Goal: Complete application form

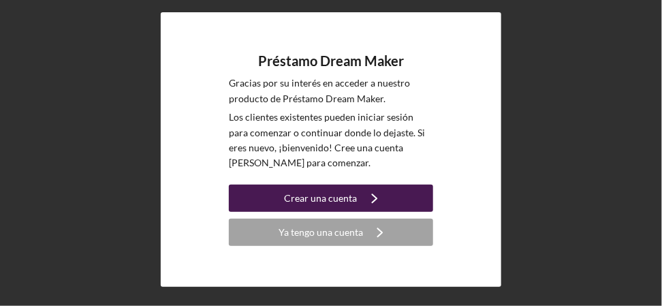
click at [326, 200] on div "Crear una cuenta" at bounding box center [321, 198] width 73 height 27
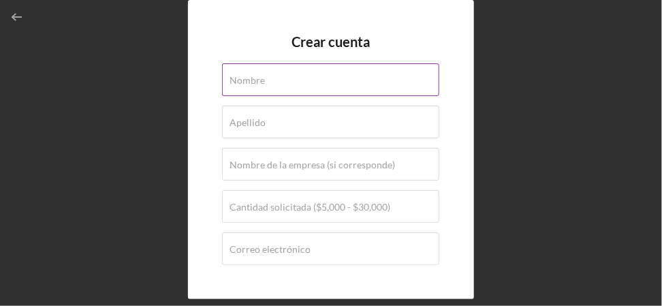
click at [266, 78] on div "Nombre" at bounding box center [331, 80] width 218 height 34
type input "Nohelis"
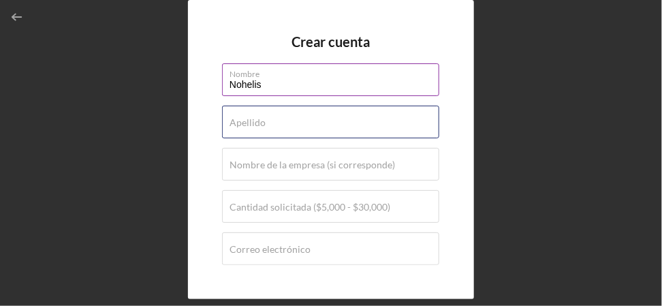
type input "[PERSON_NAME]"
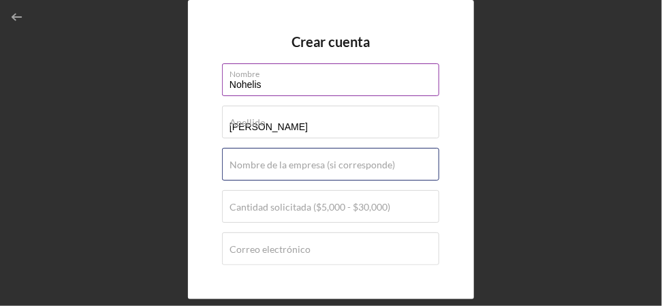
type input "Ganesha SL LLC"
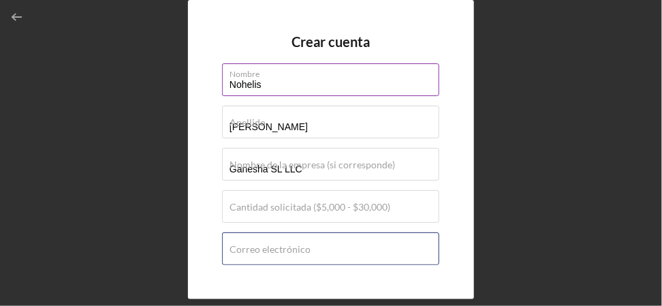
type input "[EMAIL_ADDRESS][DOMAIN_NAME]"
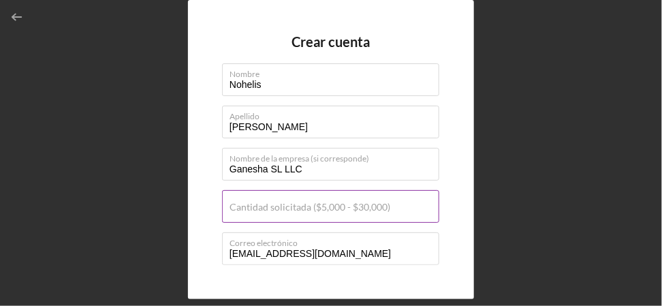
click at [259, 210] on label "Cantidad solicitada ($5,000 - $30,000)" at bounding box center [310, 207] width 161 height 11
click at [259, 210] on input "Cantidad solicitada ($5,000 - $30,000)" at bounding box center [330, 206] width 217 height 33
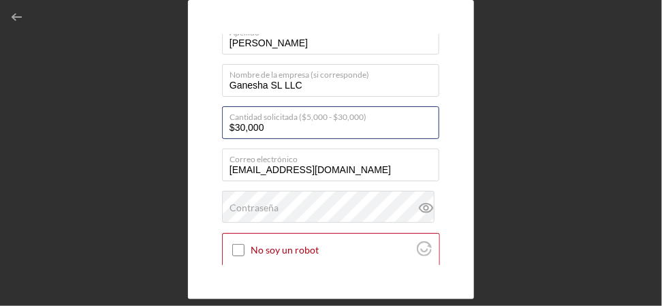
scroll to position [84, 0]
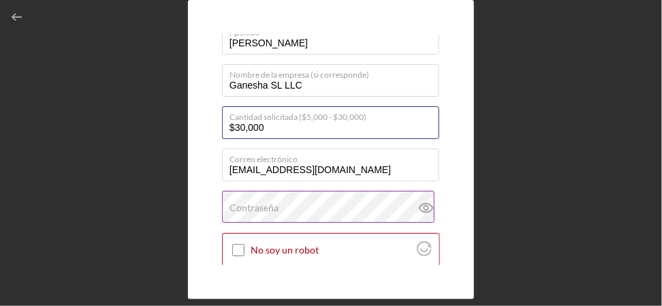
type input "$30,000"
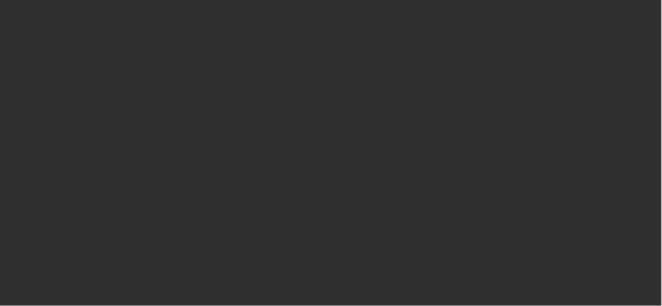
click at [347, 178] on div at bounding box center [331, 153] width 662 height 306
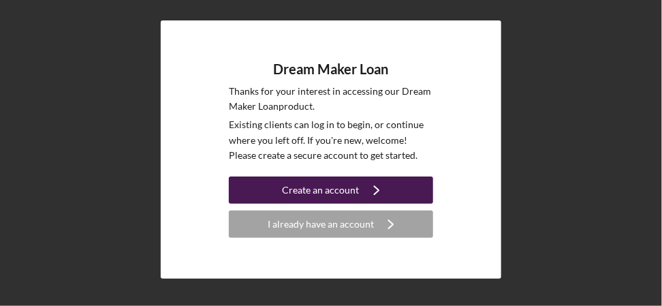
click at [331, 188] on div "Create an account" at bounding box center [321, 189] width 77 height 27
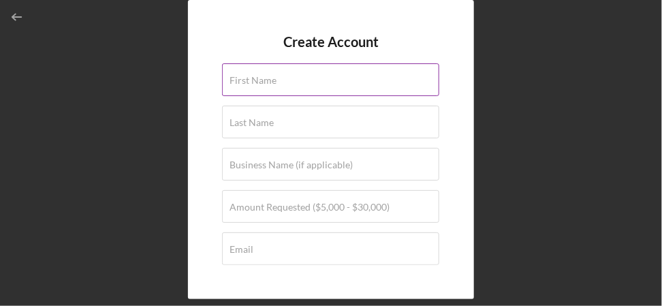
click at [260, 78] on label "First Name" at bounding box center [253, 80] width 47 height 11
click at [260, 78] on input "First Name" at bounding box center [330, 79] width 217 height 33
type input "Nohelis"
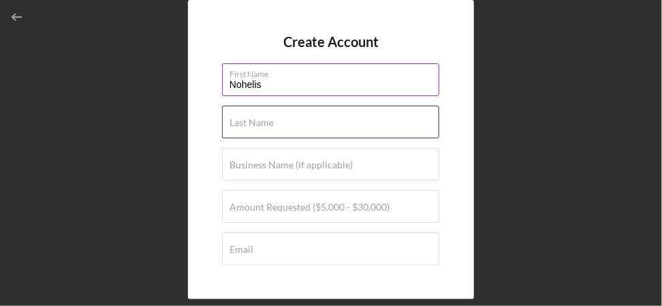
type input "[PERSON_NAME]"
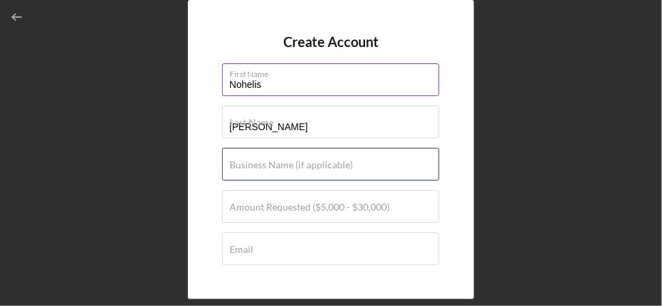
type input "Ganesha SL LLC"
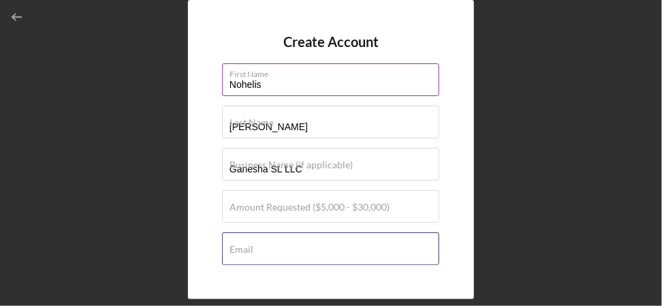
type input "[EMAIL_ADDRESS][DOMAIN_NAME]"
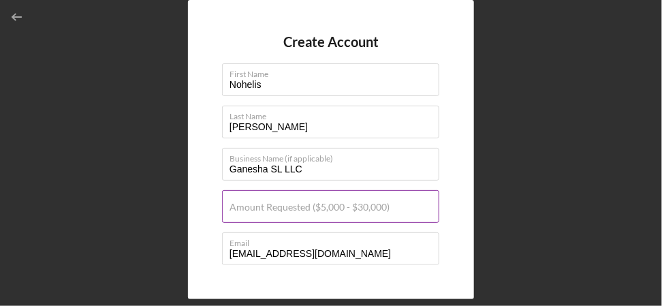
click at [253, 212] on label "Amount Requested ($5,000 - $30,000)" at bounding box center [310, 207] width 160 height 11
click at [253, 212] on input "Amount Requested ($5,000 - $30,000)" at bounding box center [330, 206] width 217 height 33
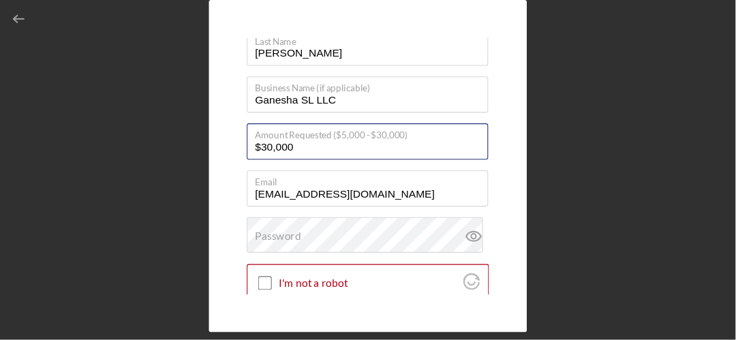
scroll to position [124, 0]
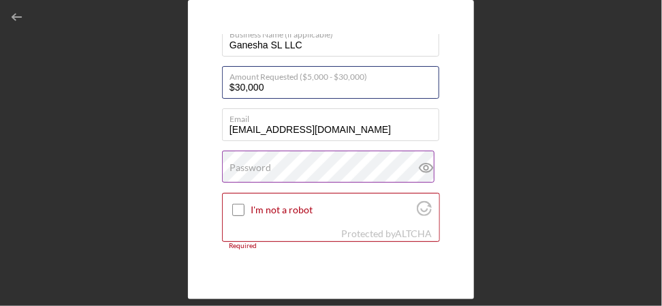
type input "$30,000"
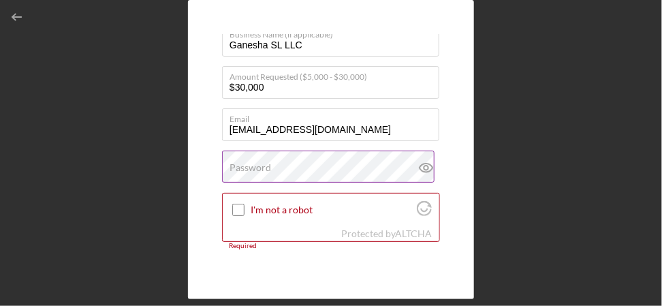
click at [255, 170] on label "Password" at bounding box center [251, 167] width 42 height 11
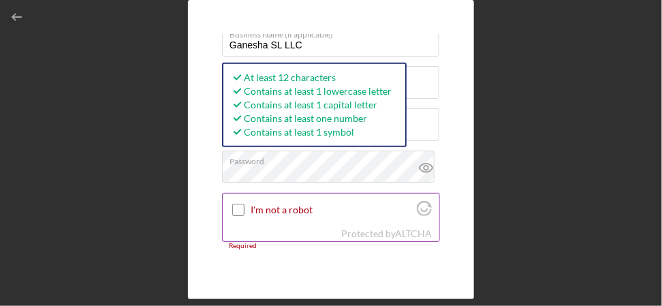
click at [241, 208] on input "I'm not a robot" at bounding box center [238, 210] width 12 height 12
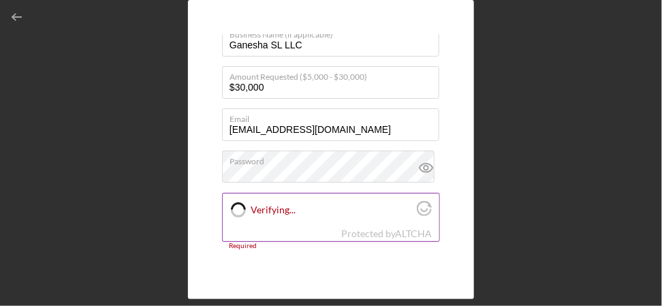
checkbox input "true"
drag, startPoint x: 441, startPoint y: 194, endPoint x: 433, endPoint y: 221, distance: 27.6
click at [433, 221] on div "Create Account First Name [PERSON_NAME] Last Name [PERSON_NAME] Business Name (…" at bounding box center [331, 149] width 286 height 299
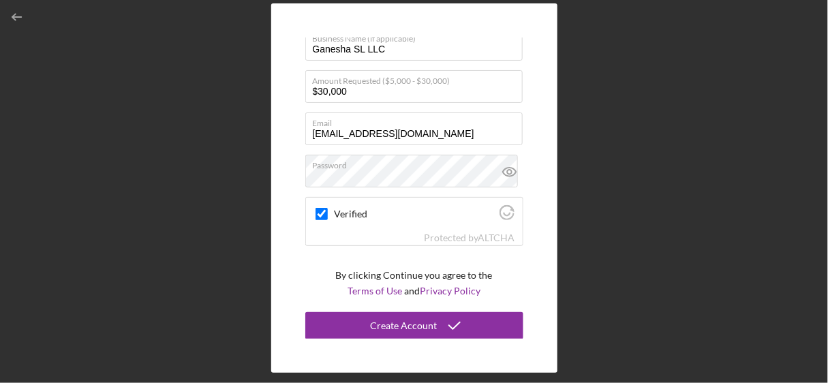
scroll to position [123, 0]
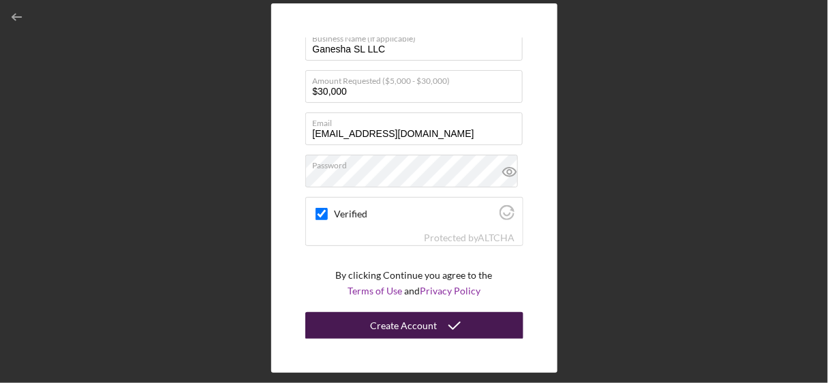
drag, startPoint x: 660, startPoint y: 3, endPoint x: 396, endPoint y: 325, distance: 415.9
click at [396, 305] on div "Create Account" at bounding box center [404, 325] width 67 height 27
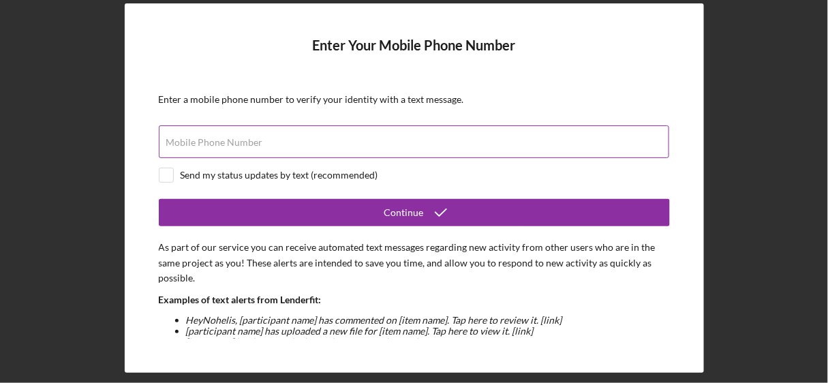
click at [226, 143] on label "Mobile Phone Number" at bounding box center [214, 142] width 97 height 11
click at [226, 143] on input "Mobile Phone Number" at bounding box center [414, 141] width 510 height 33
type input "[PHONE_NUMBER]"
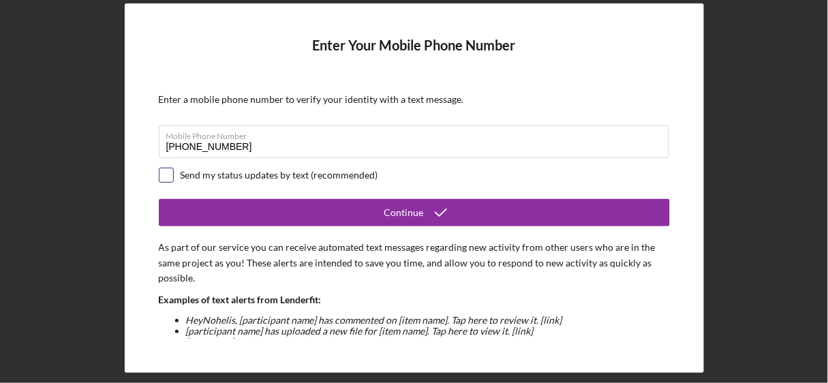
click at [168, 170] on input "checkbox" at bounding box center [166, 175] width 14 height 14
checkbox input "true"
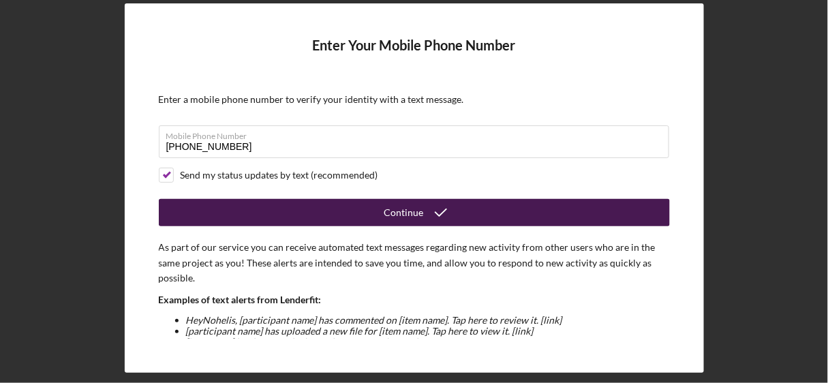
click at [414, 213] on div "Continue" at bounding box center [404, 212] width 40 height 27
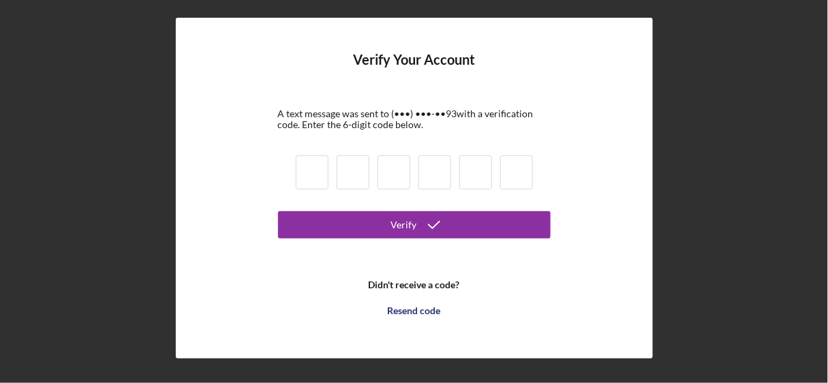
click at [323, 176] on input at bounding box center [312, 172] width 33 height 34
type input "4"
type input "3"
type input "0"
type input "4"
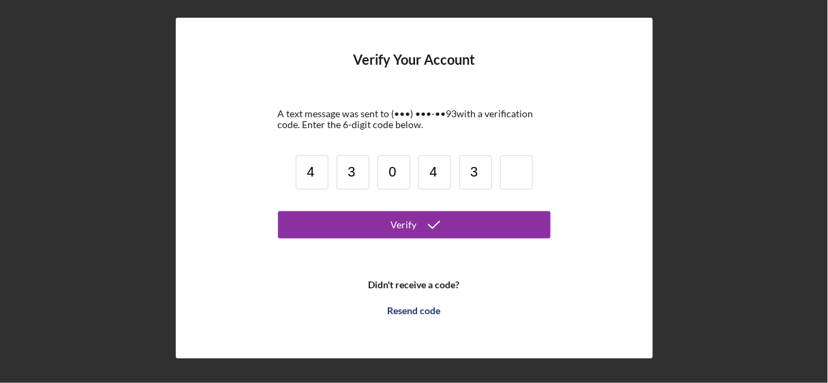
type input "3"
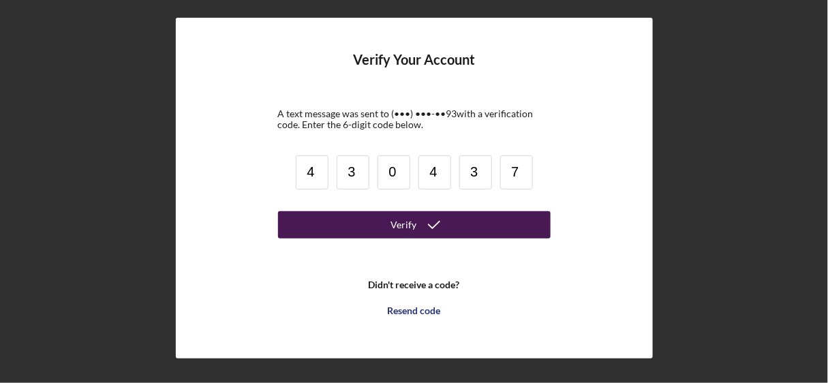
type input "7"
click at [397, 226] on div "Verify" at bounding box center [404, 224] width 26 height 27
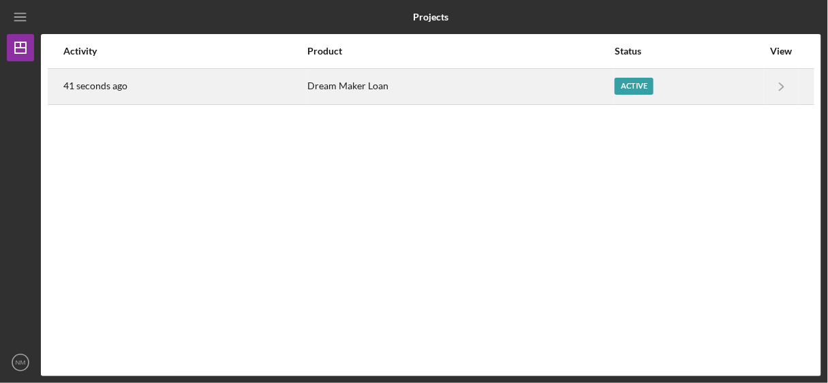
click at [637, 84] on div "Active" at bounding box center [634, 86] width 39 height 17
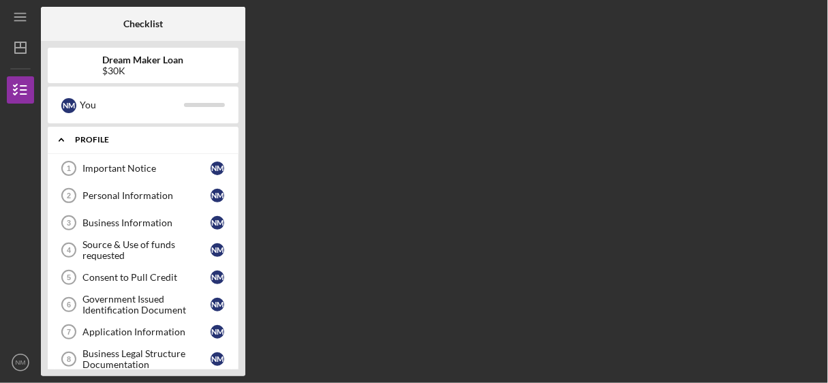
click at [100, 138] on div "Profile" at bounding box center [148, 140] width 146 height 8
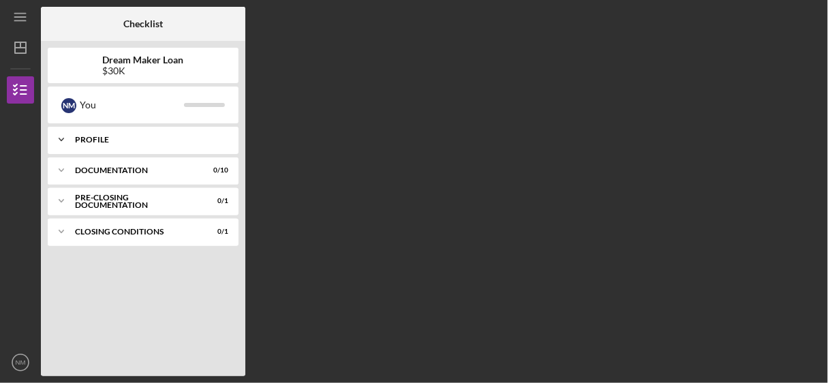
click at [99, 138] on div "Profile" at bounding box center [148, 140] width 146 height 8
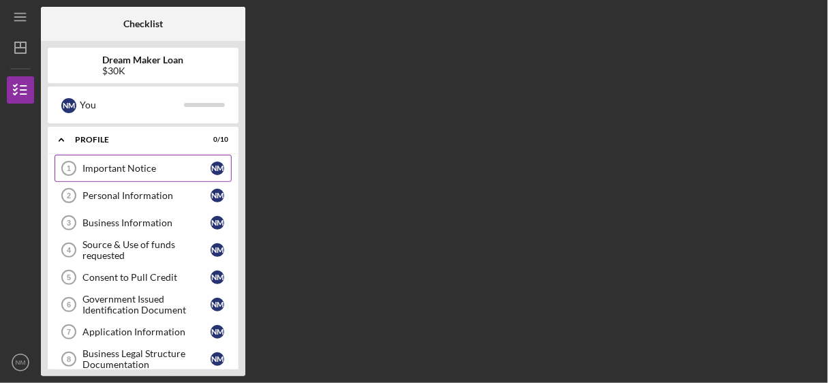
click at [104, 168] on div "Important Notice" at bounding box center [146, 168] width 128 height 11
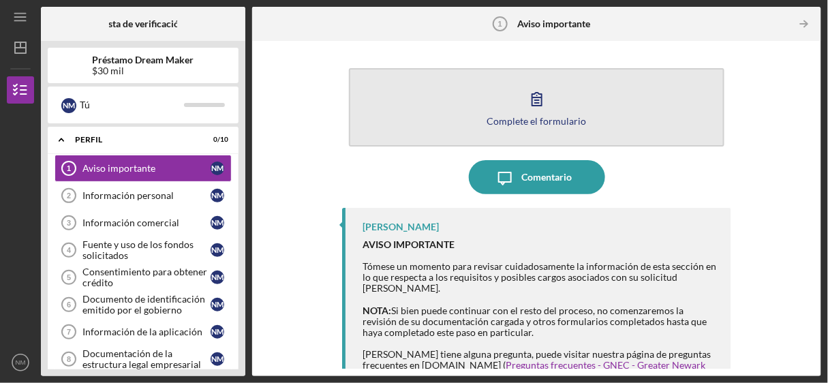
click at [541, 104] on icon "button" at bounding box center [537, 99] width 34 height 34
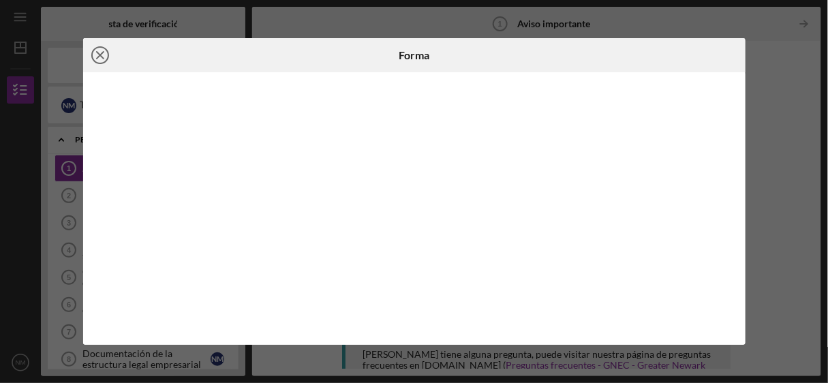
click at [100, 52] on icon "Icono/Cerrar" at bounding box center [100, 55] width 34 height 34
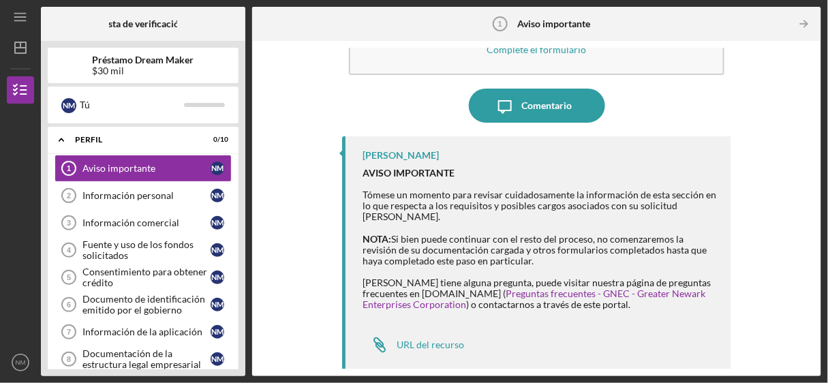
scroll to position [74, 0]
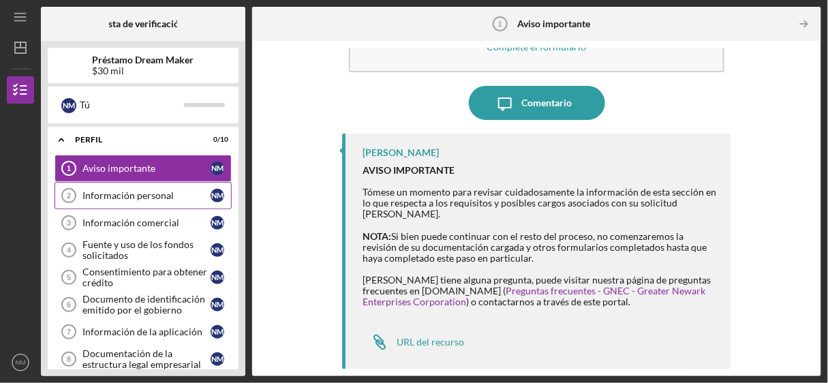
click at [121, 193] on div "Información personal" at bounding box center [146, 195] width 128 height 11
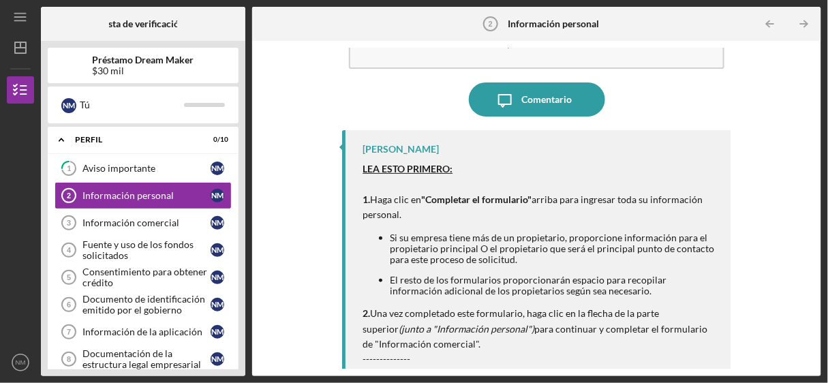
scroll to position [76, 0]
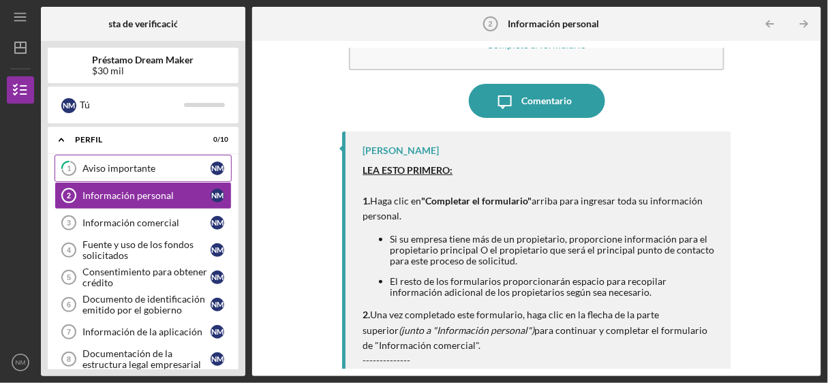
click at [107, 166] on div "Aviso importante" at bounding box center [146, 168] width 128 height 11
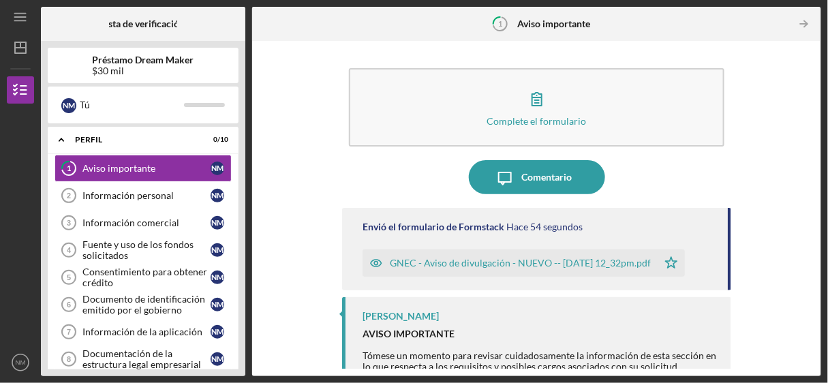
click at [531, 262] on div "GNEC - Aviso de divulgación - NUEVO -- [DATE] 12_32pm.pdf" at bounding box center [520, 263] width 261 height 11
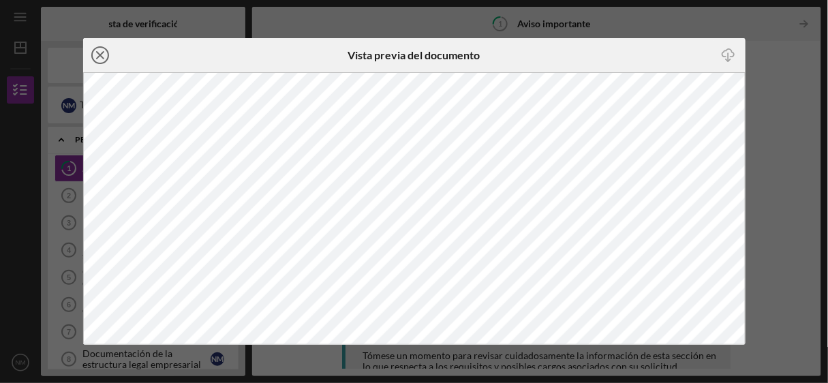
click at [97, 52] on line at bounding box center [100, 55] width 7 height 7
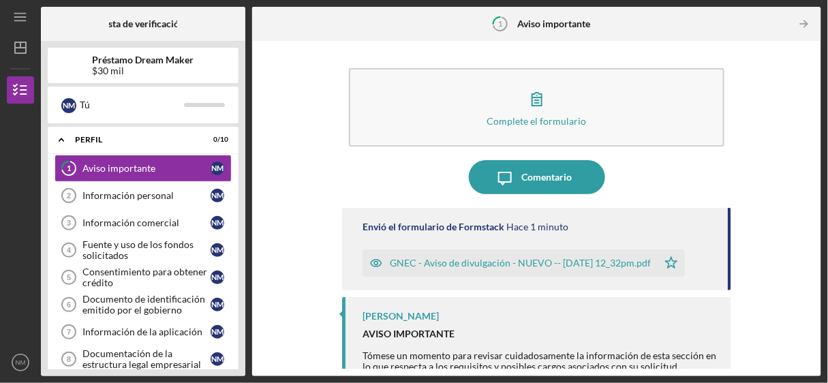
drag, startPoint x: 726, startPoint y: 243, endPoint x: 726, endPoint y: 261, distance: 18.4
click at [662, 261] on div "Envió el formulario de Formstack Hace 1 minuto GNEC - Aviso de divulgación - NU…" at bounding box center [536, 249] width 389 height 82
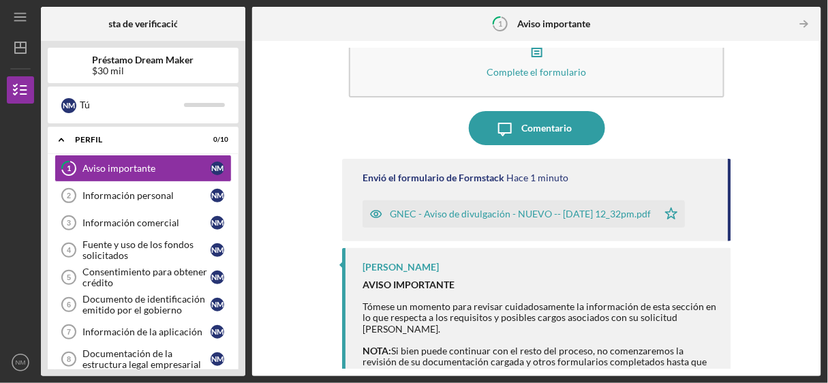
scroll to position [35, 0]
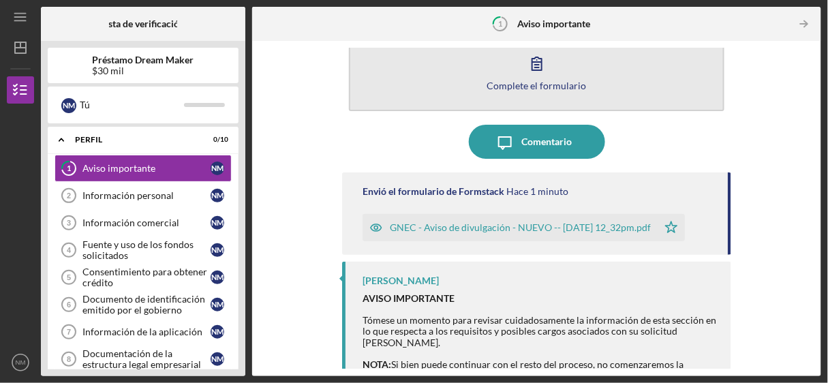
click at [542, 87] on div "Complete el formulario" at bounding box center [536, 85] width 99 height 10
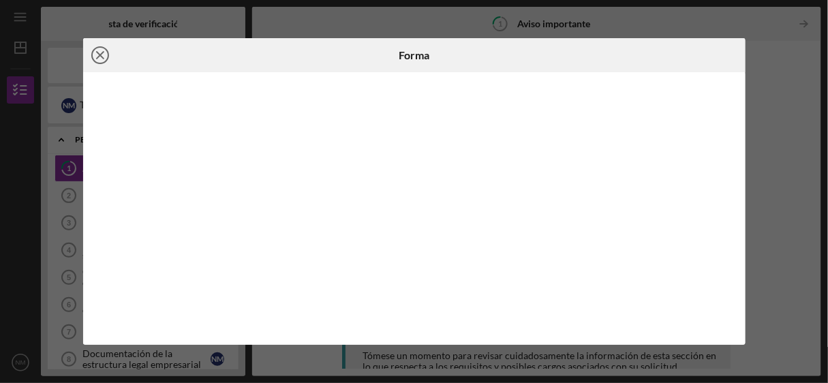
click at [100, 52] on icon "Icono/Cerrar" at bounding box center [100, 55] width 34 height 34
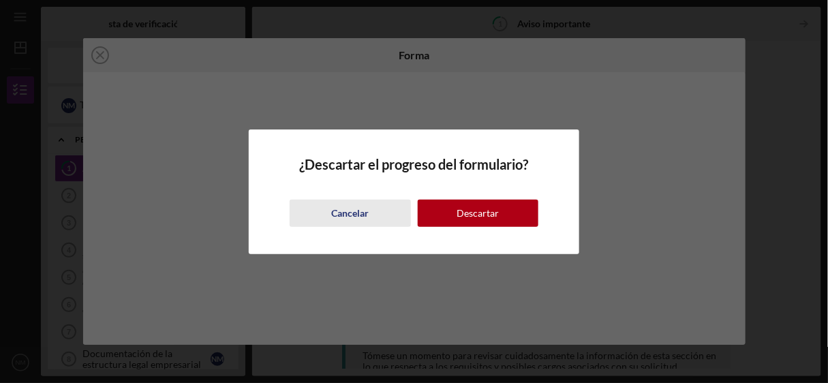
click at [347, 211] on div "Cancelar" at bounding box center [349, 213] width 37 height 27
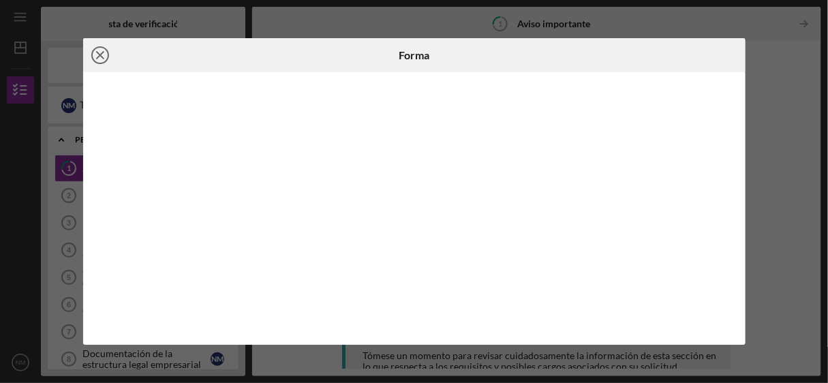
click at [101, 52] on icon "Icono/Cerrar" at bounding box center [100, 55] width 34 height 34
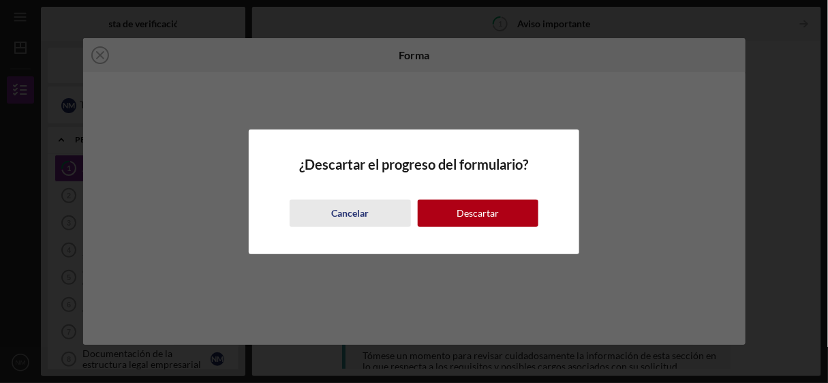
click at [350, 209] on div "Cancelar" at bounding box center [349, 213] width 37 height 27
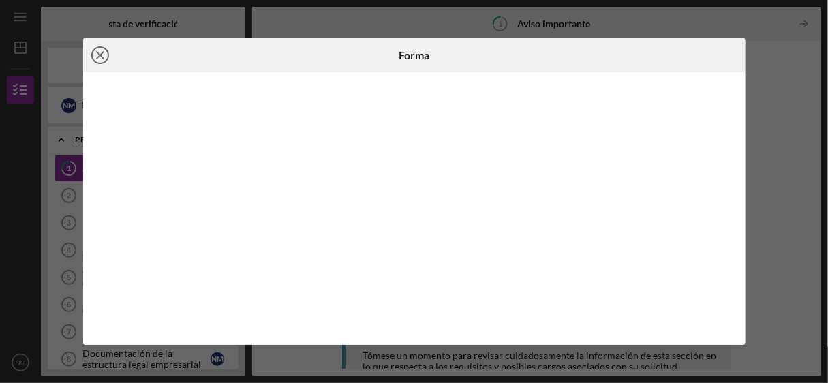
click at [103, 48] on icon "Icono/Cerrar" at bounding box center [100, 55] width 34 height 34
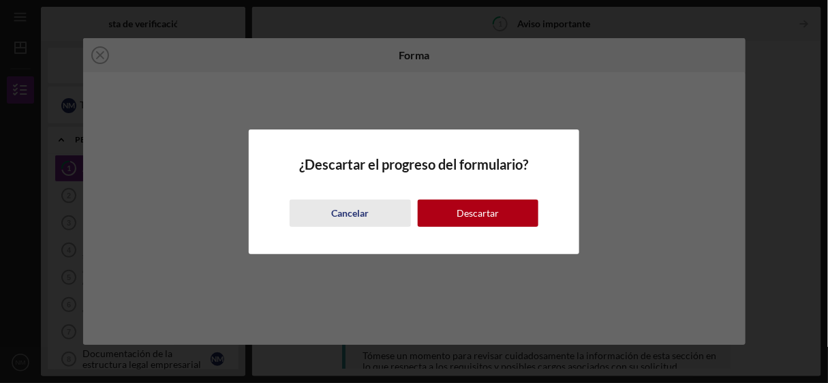
click at [350, 215] on div "Cancelar" at bounding box center [349, 213] width 37 height 27
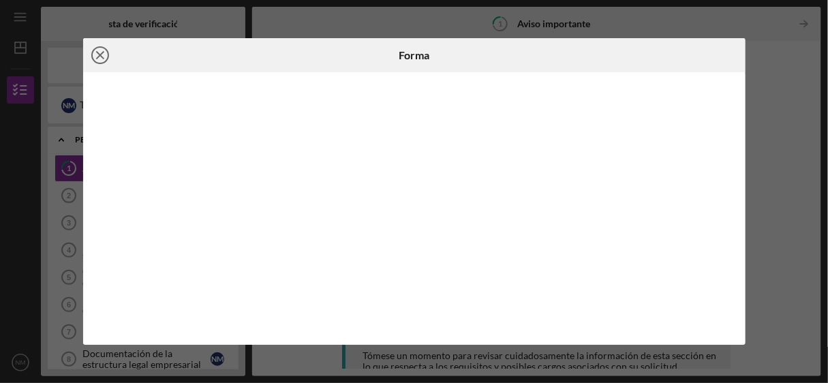
click at [99, 55] on line at bounding box center [100, 55] width 7 height 7
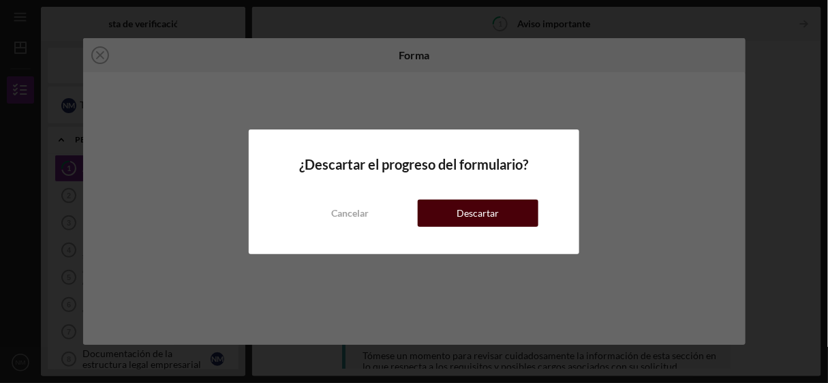
click at [452, 212] on button "Descartar" at bounding box center [478, 213] width 121 height 27
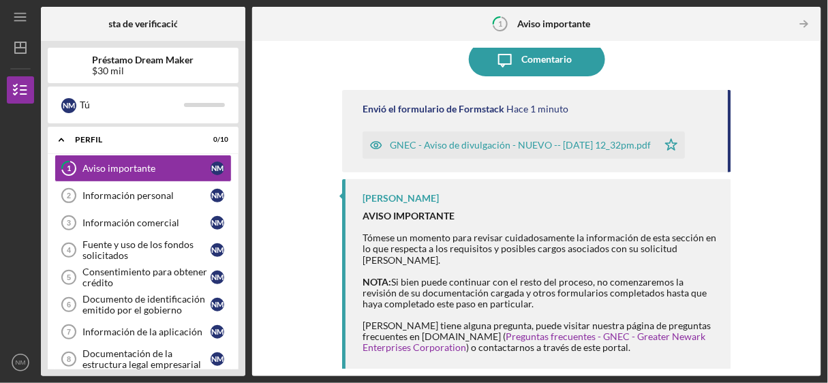
scroll to position [116, 0]
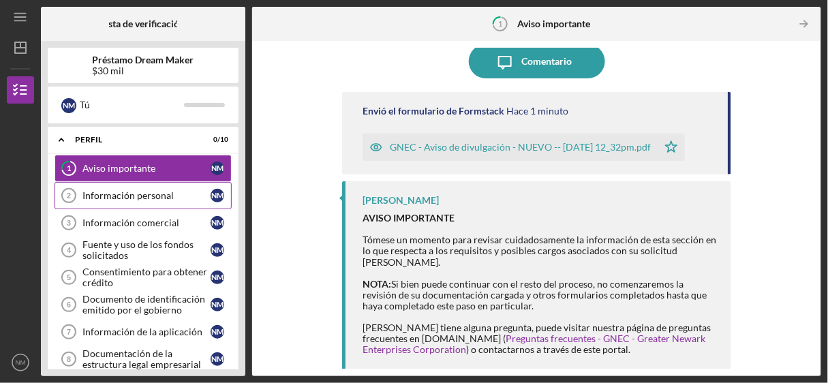
click at [126, 190] on div "Información personal" at bounding box center [146, 195] width 128 height 11
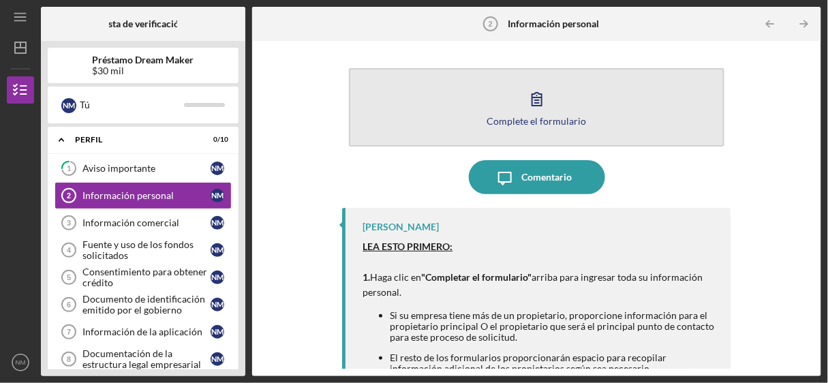
click at [543, 114] on icon "button" at bounding box center [537, 99] width 34 height 34
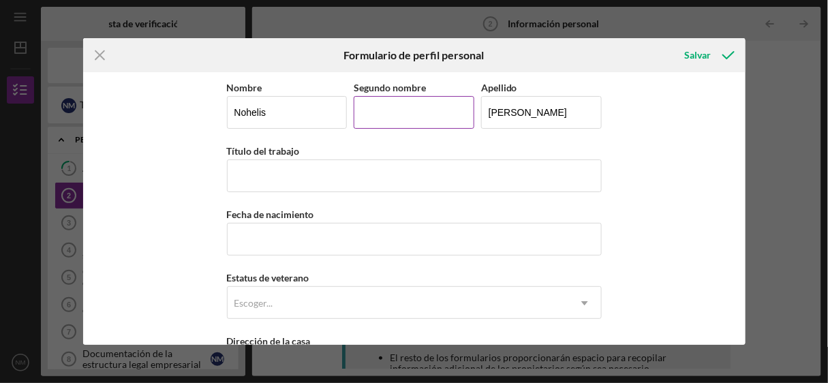
click at [388, 111] on input "Segundo nombre" at bounding box center [414, 112] width 121 height 33
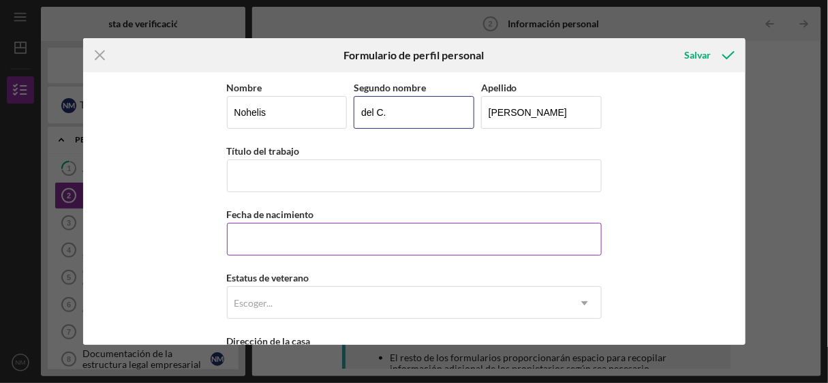
type input "del C."
click at [268, 234] on input "Fecha de nacimiento" at bounding box center [414, 239] width 375 height 33
type input "[DATE]"
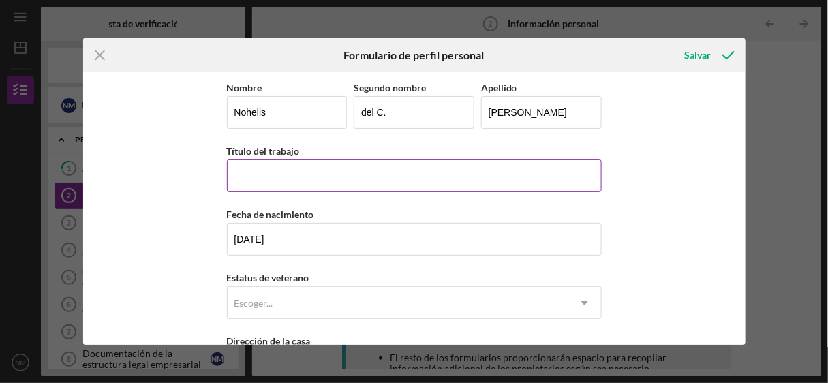
click at [284, 176] on input "Título del trabajo" at bounding box center [414, 175] width 375 height 33
type input "Retail sales"
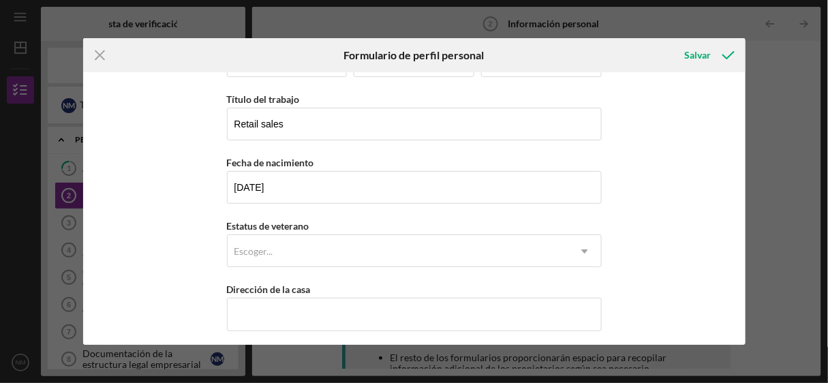
scroll to position [52, 0]
click at [582, 249] on use at bounding box center [584, 251] width 7 height 4
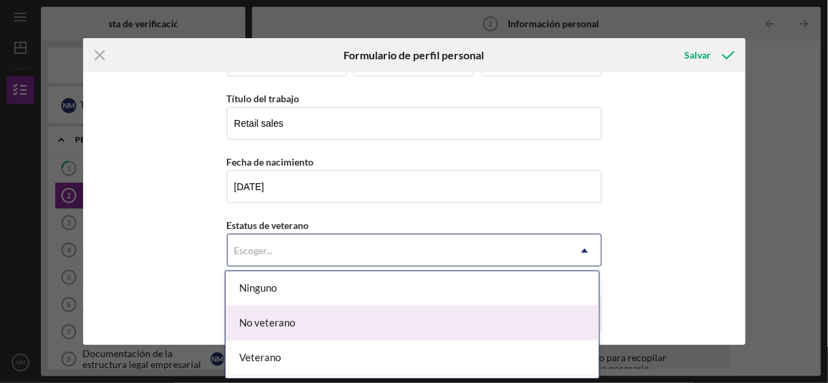
click at [409, 305] on div "No veterano" at bounding box center [412, 323] width 373 height 35
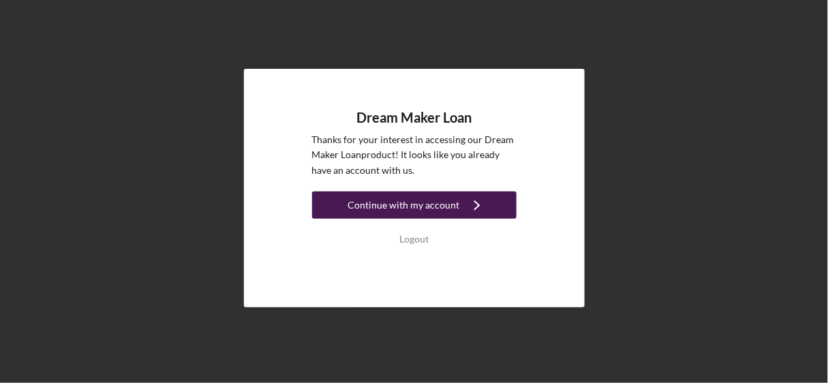
click at [407, 204] on div "Continue with my account" at bounding box center [404, 204] width 112 height 27
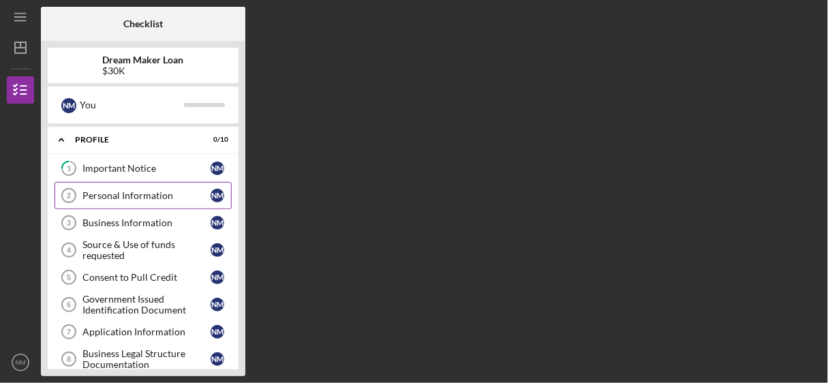
click at [109, 193] on div "Personal Information" at bounding box center [146, 195] width 128 height 11
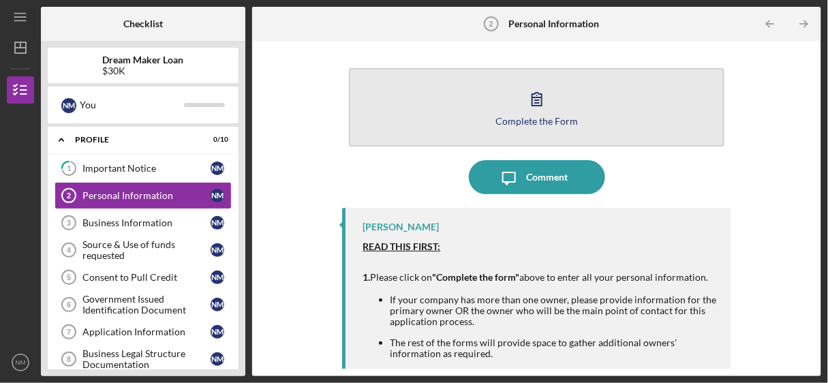
click at [529, 114] on button "Complete the Form Form" at bounding box center [536, 107] width 375 height 78
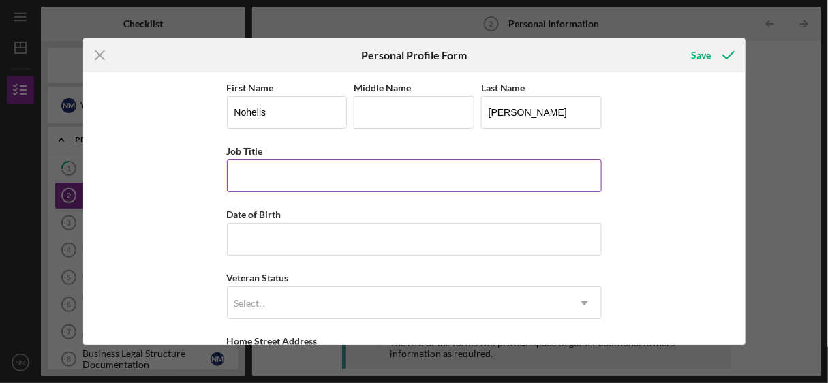
click at [269, 190] on input "Job Title" at bounding box center [414, 175] width 375 height 33
type input "Retail sales"
type input "204 Queen Guenevere Trl"
type input "Garner"
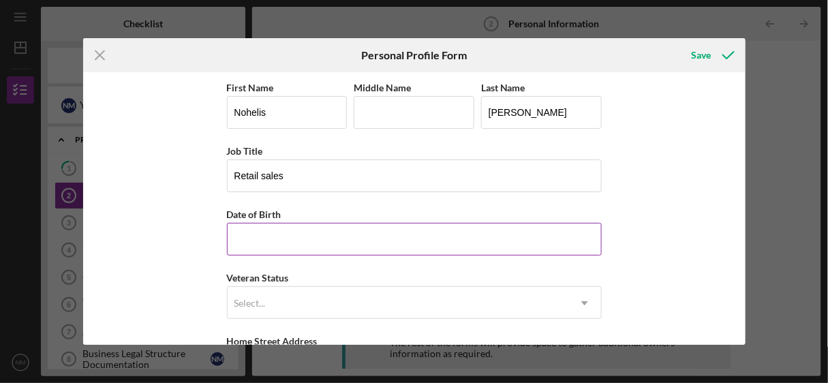
click at [267, 236] on input "Date of Birth" at bounding box center [414, 239] width 375 height 33
type input "[DATE]"
type input "07055"
type input "NJ"
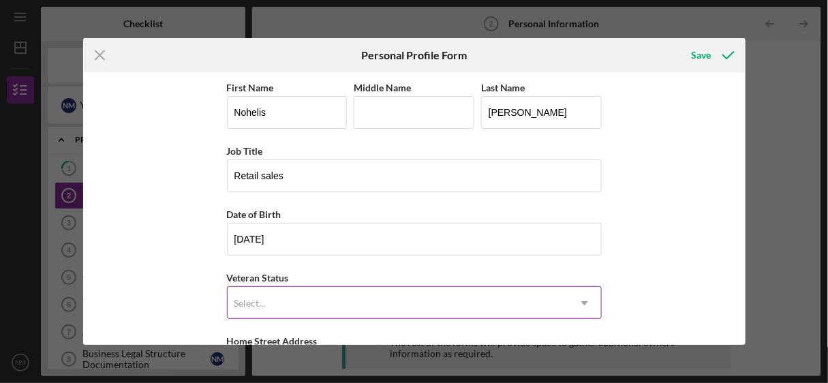
click at [580, 299] on icon "Icon/Dropdown Arrow" at bounding box center [584, 303] width 33 height 33
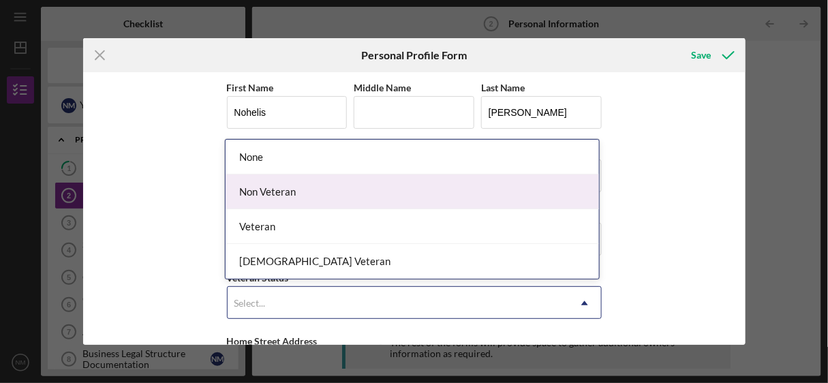
click at [349, 199] on div "Non Veteran" at bounding box center [412, 191] width 373 height 35
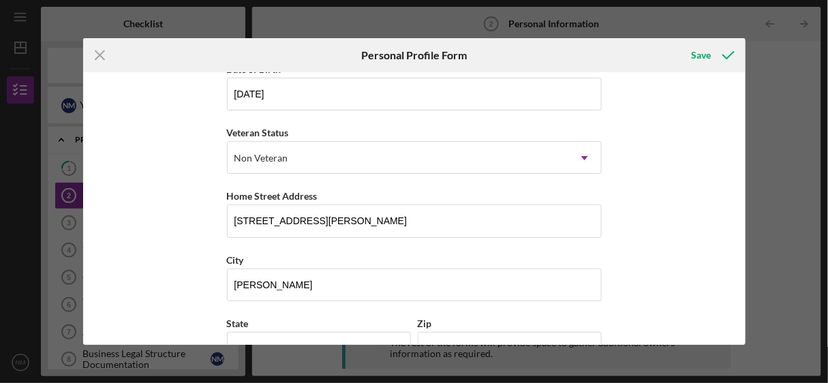
scroll to position [146, 0]
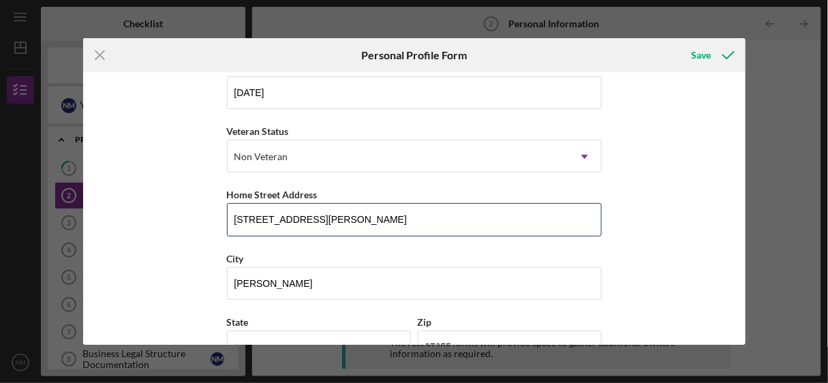
drag, startPoint x: 364, startPoint y: 219, endPoint x: 215, endPoint y: 231, distance: 149.7
click at [215, 231] on div "First Name Nohelis Middle Name Last Name Manrique de Lee Job Title Retail sales…" at bounding box center [414, 208] width 662 height 273
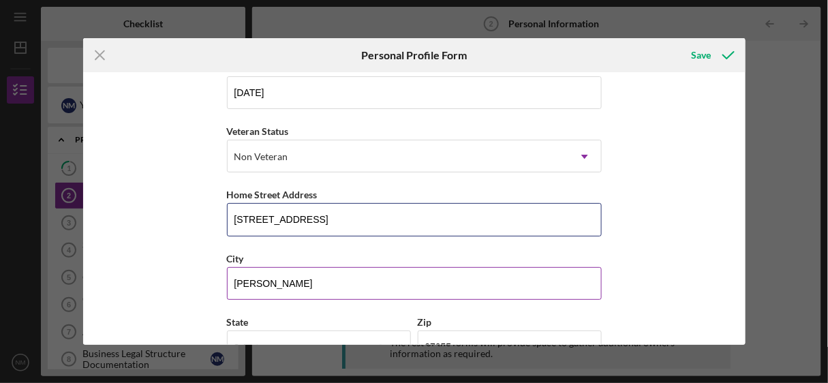
type input "17 8th Avenue Apt 302"
drag, startPoint x: 232, startPoint y: 281, endPoint x: 283, endPoint y: 279, distance: 51.1
click at [283, 279] on input "Garner" at bounding box center [414, 283] width 375 height 33
type input "Passaic"
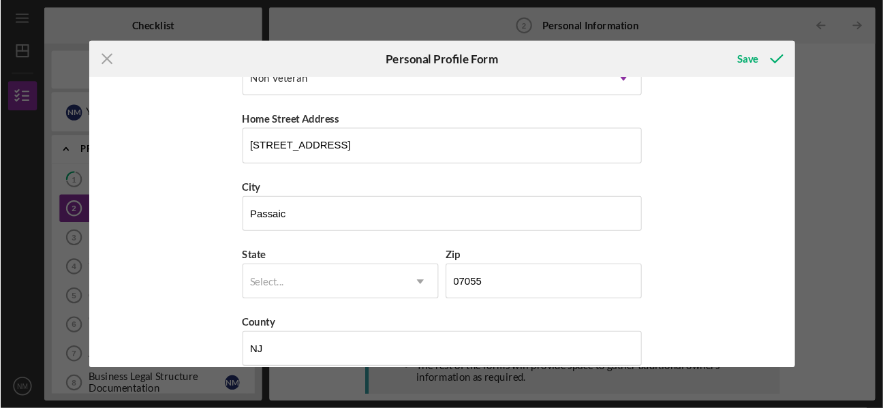
scroll to position [245, 0]
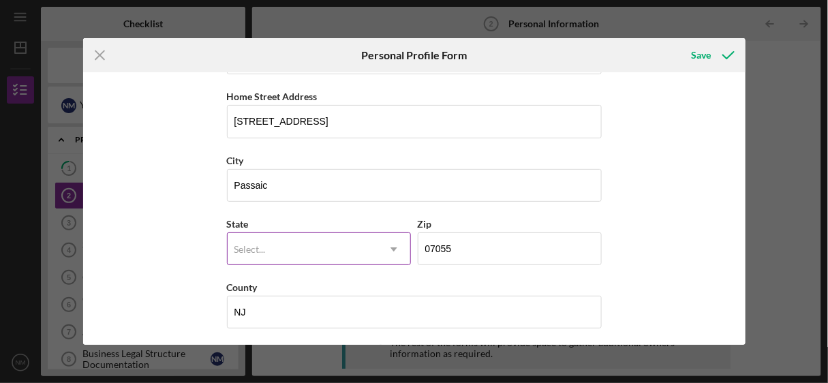
click at [388, 241] on icon "Icon/Dropdown Arrow" at bounding box center [393, 249] width 33 height 33
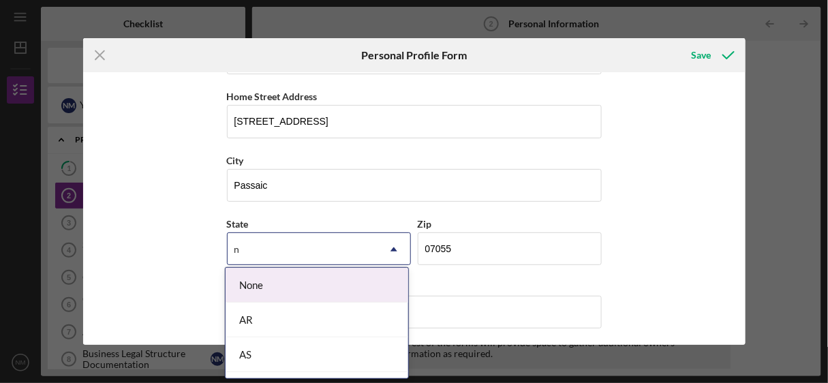
type input "nj"
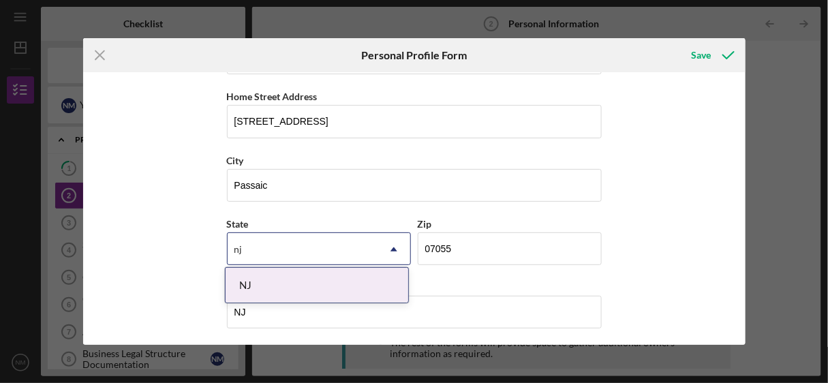
click at [277, 285] on div "NJ" at bounding box center [317, 285] width 183 height 35
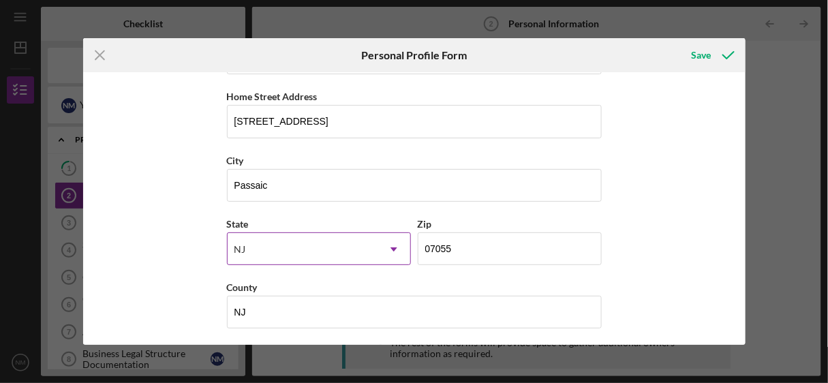
click at [393, 244] on icon "Icon/Dropdown Arrow" at bounding box center [393, 249] width 33 height 33
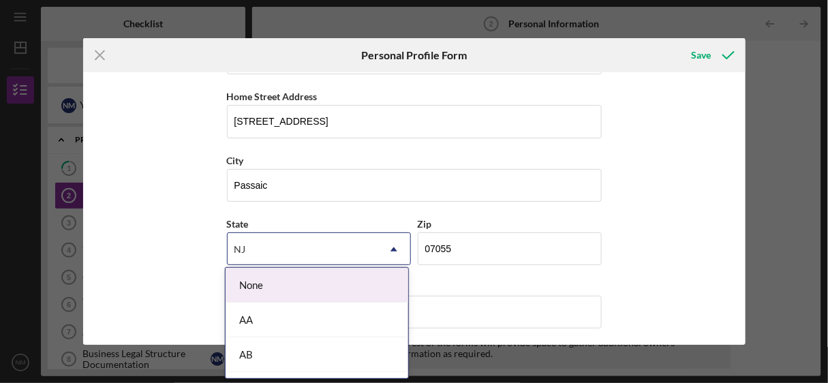
click at [194, 262] on div "First Name Nohelis Middle Name Last Name Manrique de Lee Job Title Retail sales…" at bounding box center [414, 208] width 662 height 273
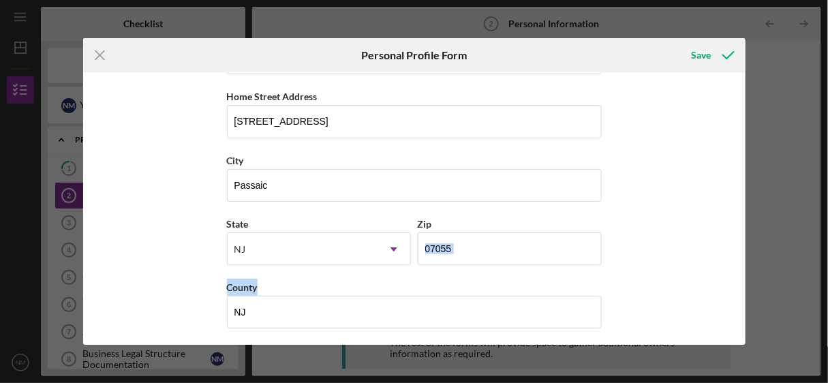
drag, startPoint x: 745, startPoint y: 255, endPoint x: 741, endPoint y: 294, distance: 39.7
click at [741, 294] on div "Icon/Menu Close Personal Profile Form Save First Name Nohelis Middle Name Last …" at bounding box center [414, 191] width 828 height 383
drag, startPoint x: 741, startPoint y: 294, endPoint x: 778, endPoint y: 104, distance: 194.4
click at [778, 104] on div "Icon/Menu Close Personal Profile Form Save First Name Nohelis Middle Name Last …" at bounding box center [414, 191] width 828 height 383
drag, startPoint x: 778, startPoint y: 104, endPoint x: 809, endPoint y: 210, distance: 110.8
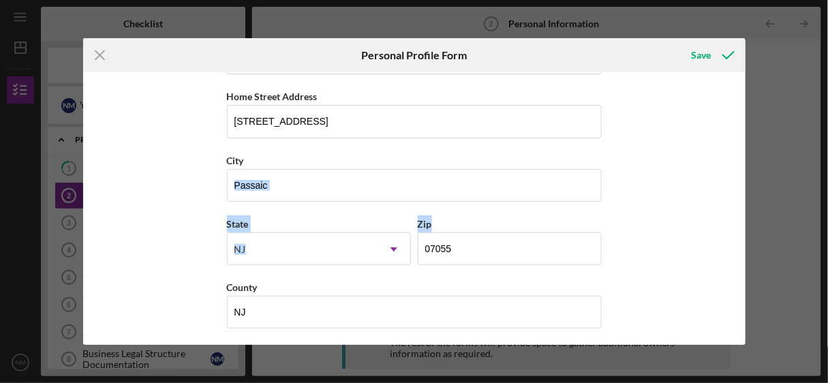
click at [809, 210] on div "Icon/Menu Close Personal Profile Form Save First Name Nohelis Middle Name Last …" at bounding box center [414, 191] width 828 height 383
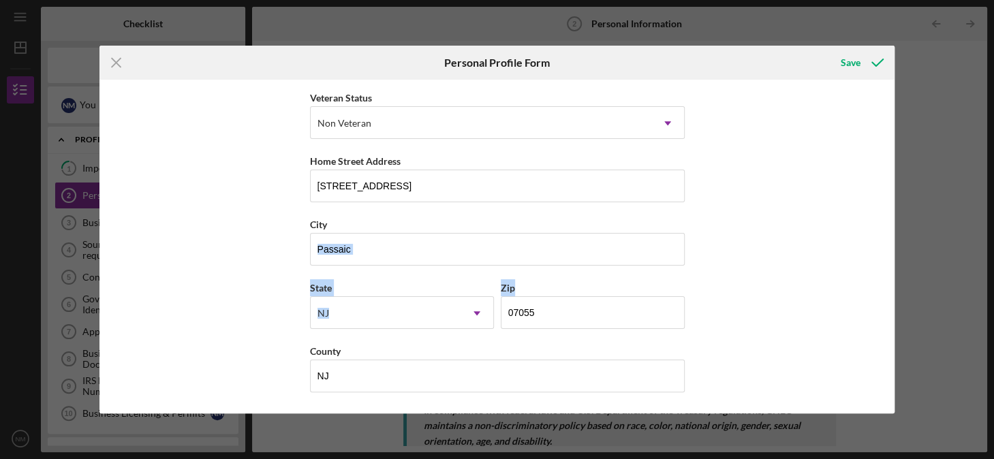
scroll to position [185, 0]
drag, startPoint x: 799, startPoint y: 3, endPoint x: 204, endPoint y: 262, distance: 647.8
click at [204, 262] on div "First Name Nohelis Middle Name Last Name Manrique de Lee Job Title Retail sales…" at bounding box center [496, 246] width 795 height 333
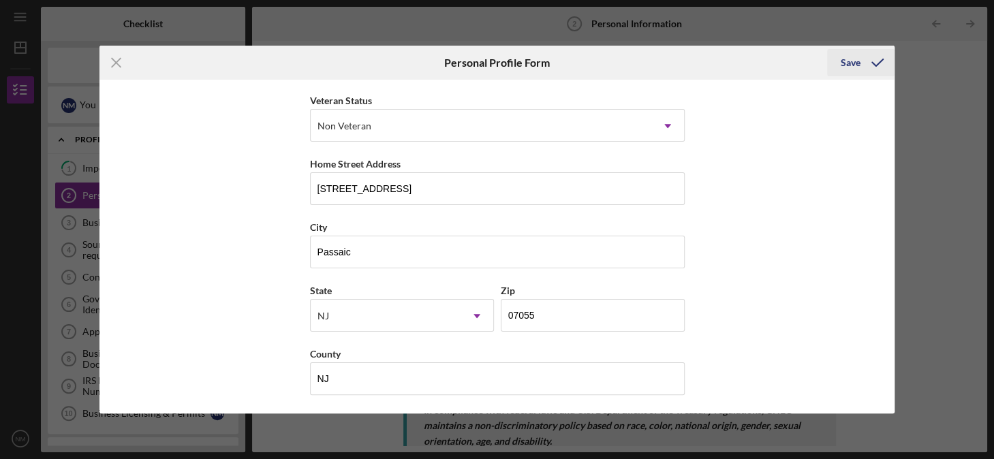
click at [827, 64] on div "Save" at bounding box center [851, 62] width 20 height 27
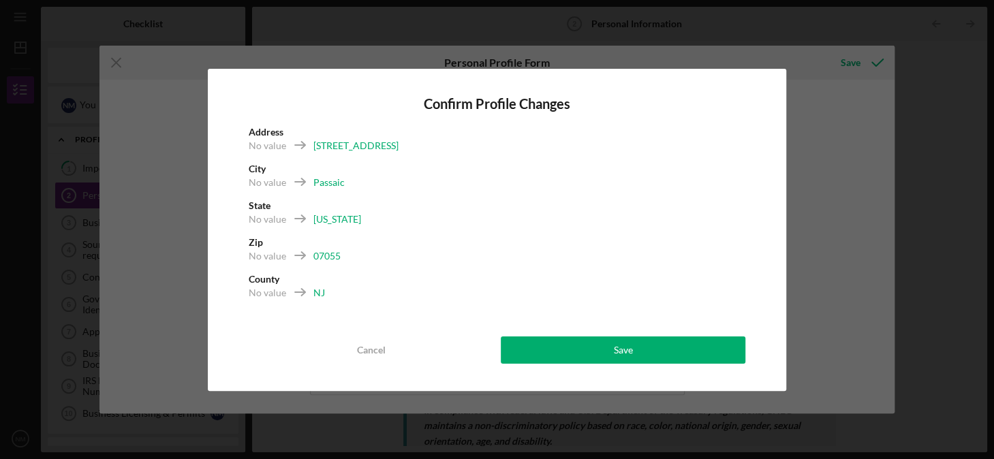
click at [315, 293] on div "NJ" at bounding box center [319, 293] width 12 height 14
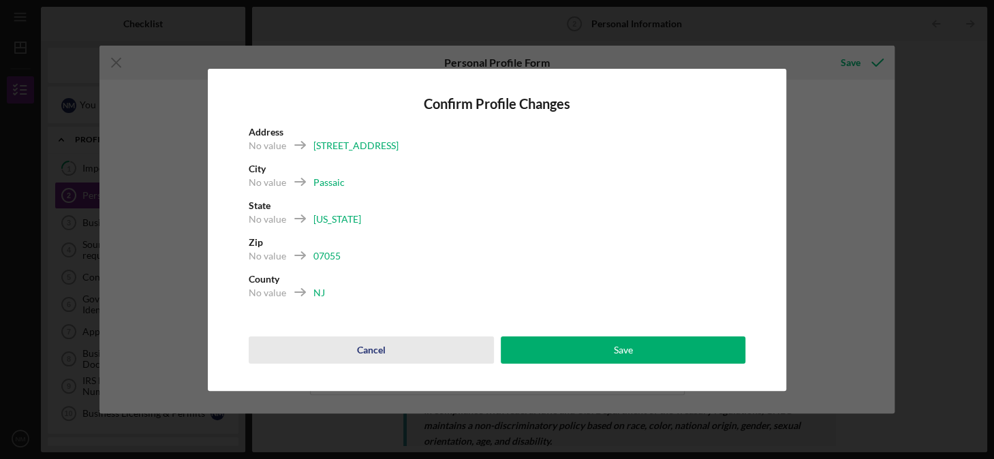
click at [379, 352] on div "Cancel" at bounding box center [371, 350] width 29 height 27
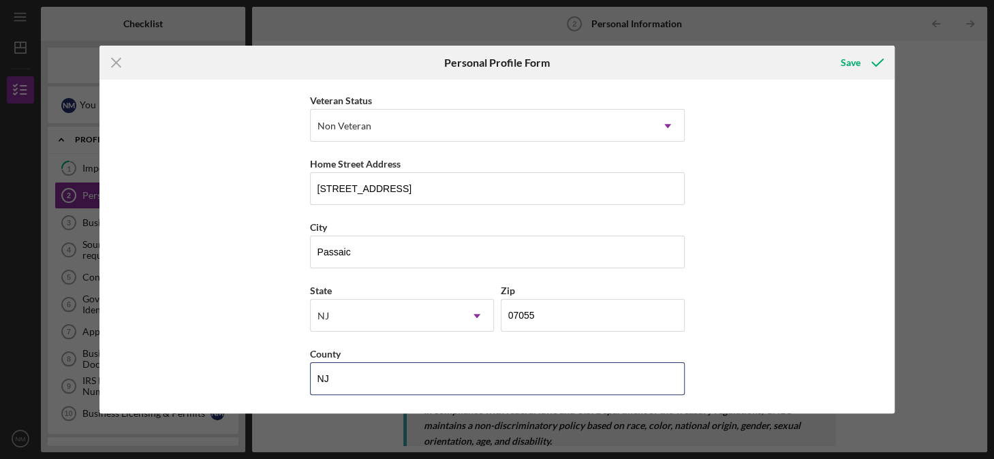
drag, startPoint x: 371, startPoint y: 379, endPoint x: 292, endPoint y: 385, distance: 79.2
click at [292, 382] on div "First Name Nohelis Middle Name Last Name Manrique de Lee Job Title Retail sales…" at bounding box center [496, 246] width 795 height 333
type input "Passaic"
click at [827, 62] on div "Save" at bounding box center [851, 62] width 20 height 27
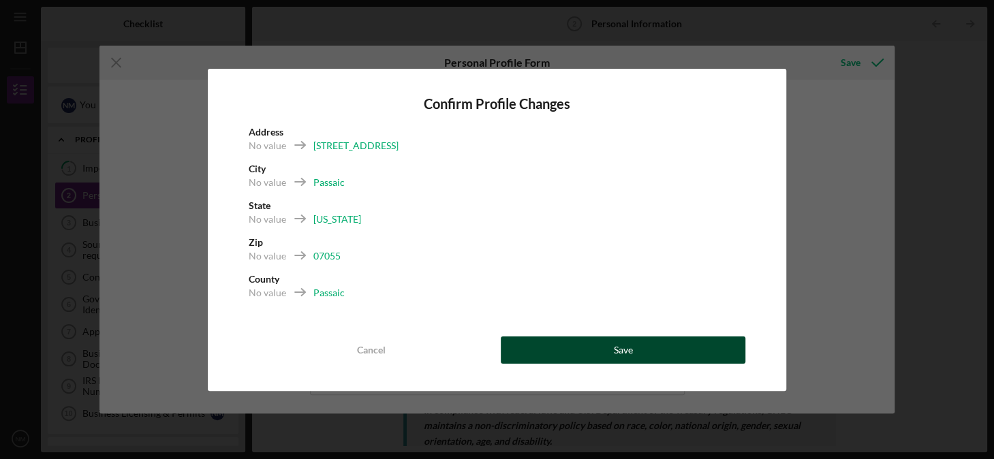
click at [621, 351] on div "Save" at bounding box center [622, 350] width 19 height 27
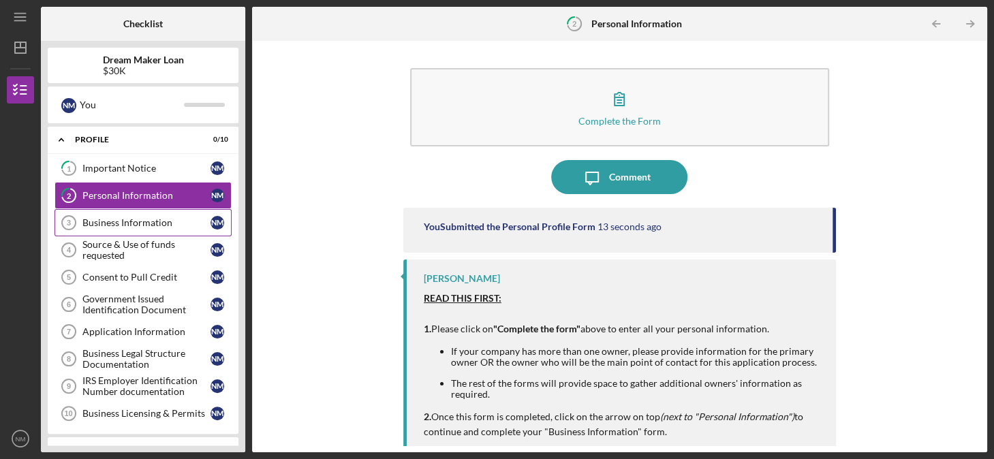
click at [120, 221] on div "Business Information" at bounding box center [146, 222] width 128 height 11
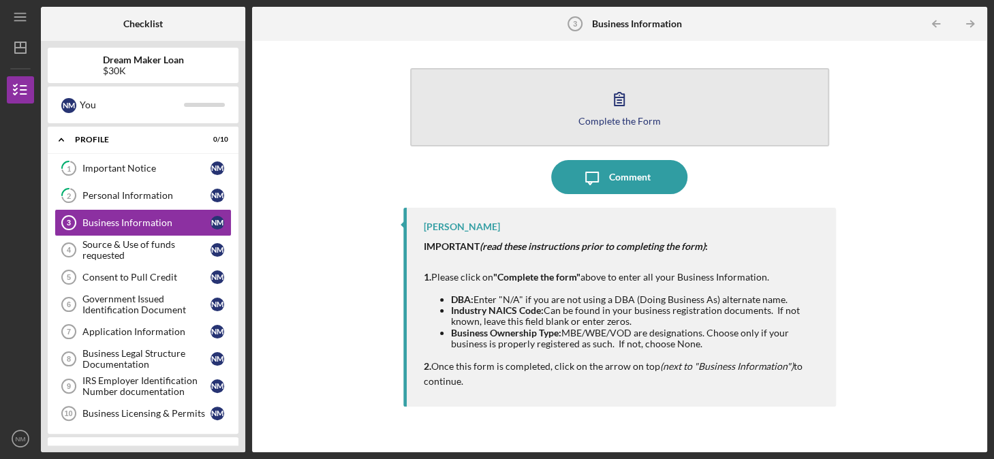
click at [621, 101] on icon "button" at bounding box center [619, 99] width 34 height 34
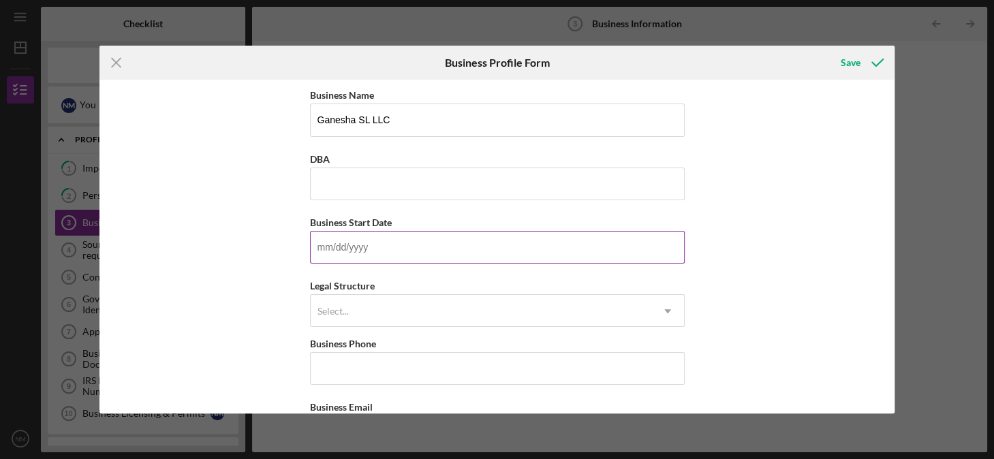
click at [335, 255] on input "Business Start Date" at bounding box center [497, 247] width 375 height 33
type input "0m/dd/yyyy"
type input "04/01/2023"
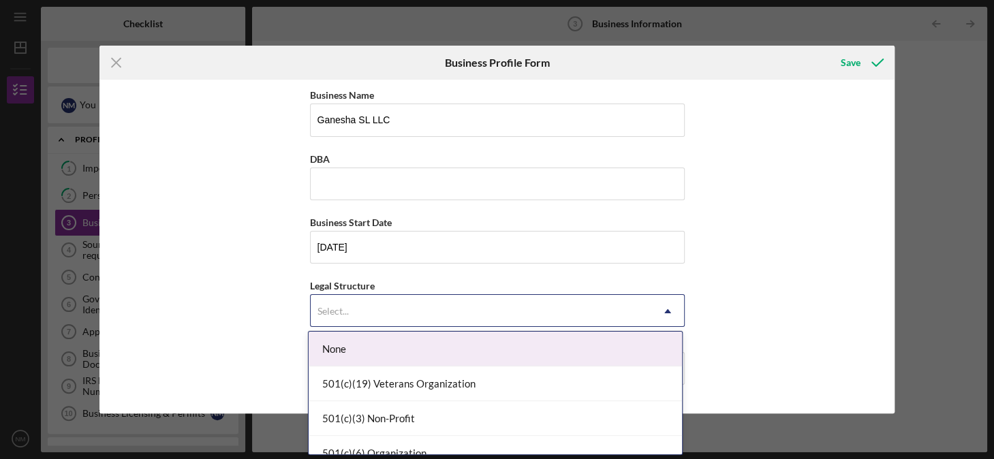
click at [665, 307] on icon "Icon/Dropdown Arrow" at bounding box center [667, 311] width 33 height 33
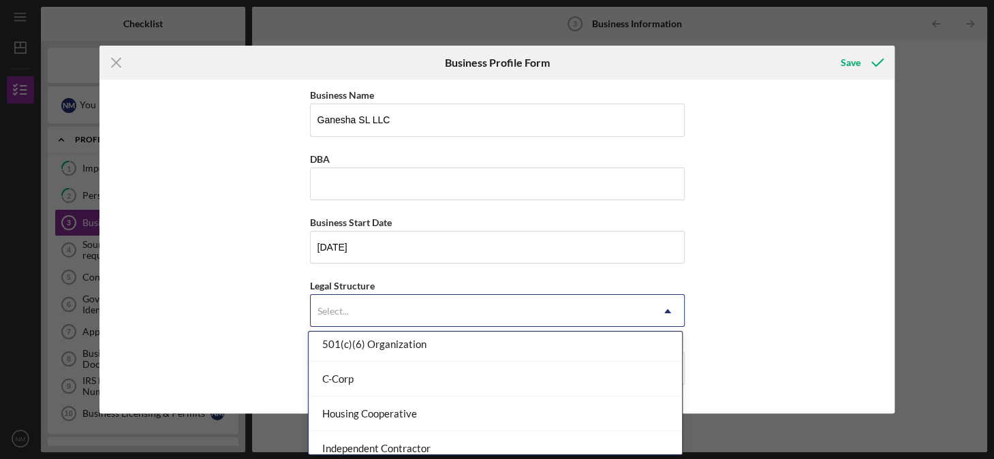
scroll to position [162, 0]
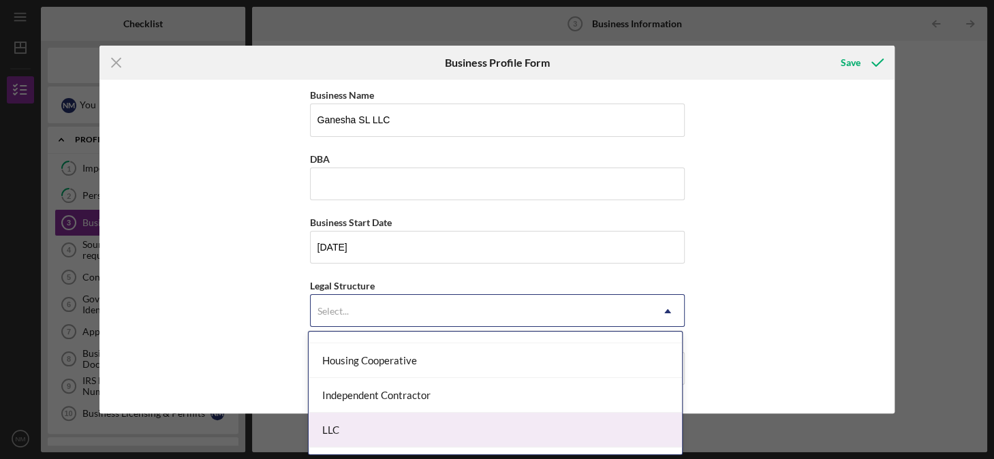
click at [369, 382] on div "LLC" at bounding box center [495, 430] width 373 height 35
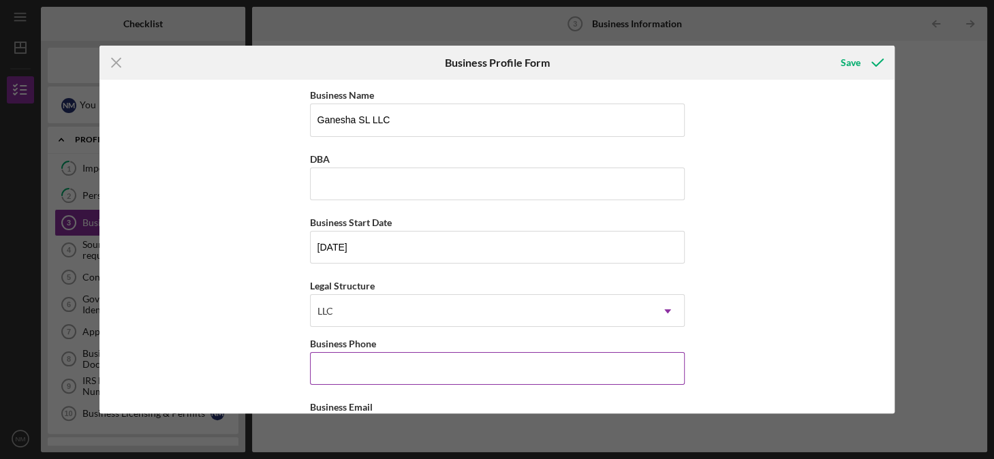
click at [460, 362] on input "Business Phone" at bounding box center [497, 368] width 375 height 33
type input "[PHONE_NUMBER]"
drag, startPoint x: 893, startPoint y: 153, endPoint x: 893, endPoint y: 175, distance: 22.5
click at [827, 175] on div "Business Name Ganesha SL LLC DBA Business Start Date 04/01/2023 Legal Structure…" at bounding box center [496, 246] width 795 height 333
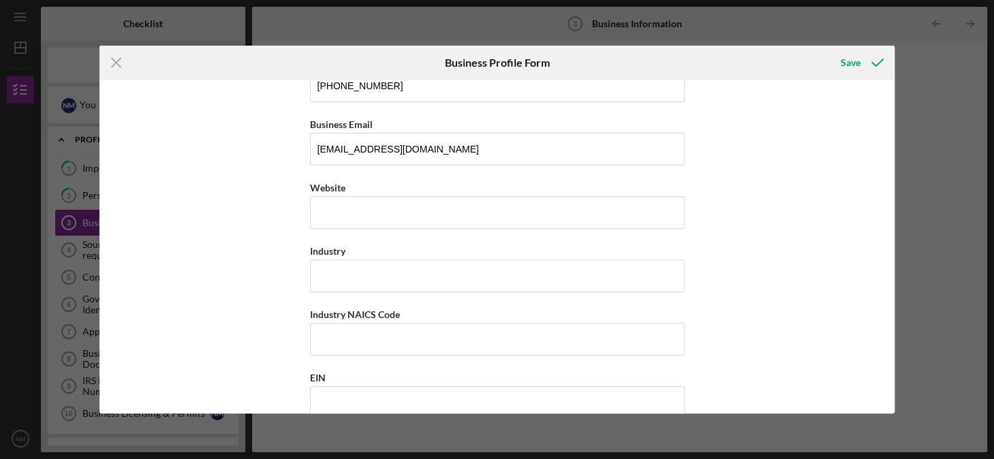
scroll to position [292, 0]
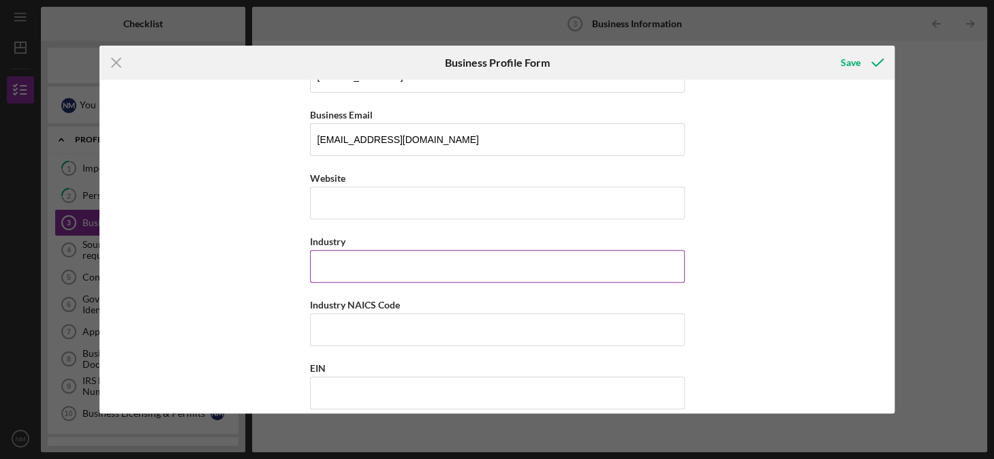
click at [393, 266] on input "Industry" at bounding box center [497, 266] width 375 height 33
type input "Retail Sales"
click at [341, 330] on input "Industry NAICS Code" at bounding box center [497, 329] width 375 height 33
type input "454110"
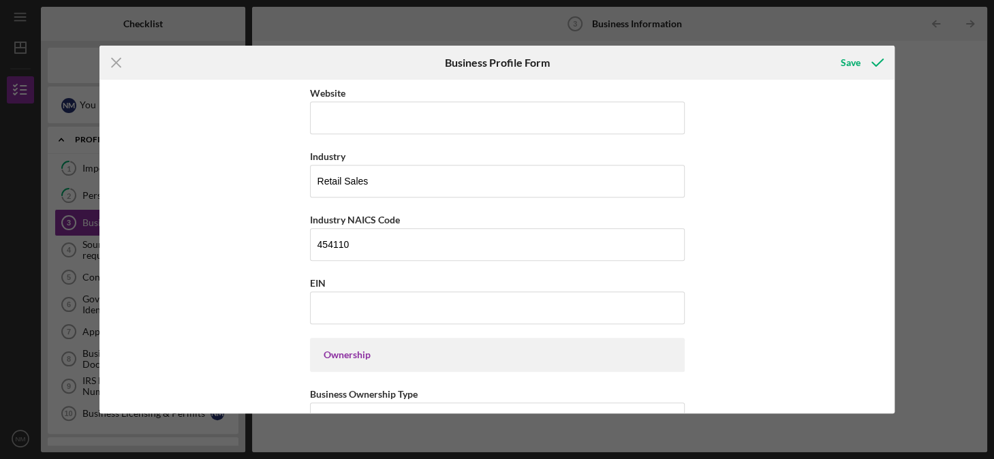
scroll to position [379, 0]
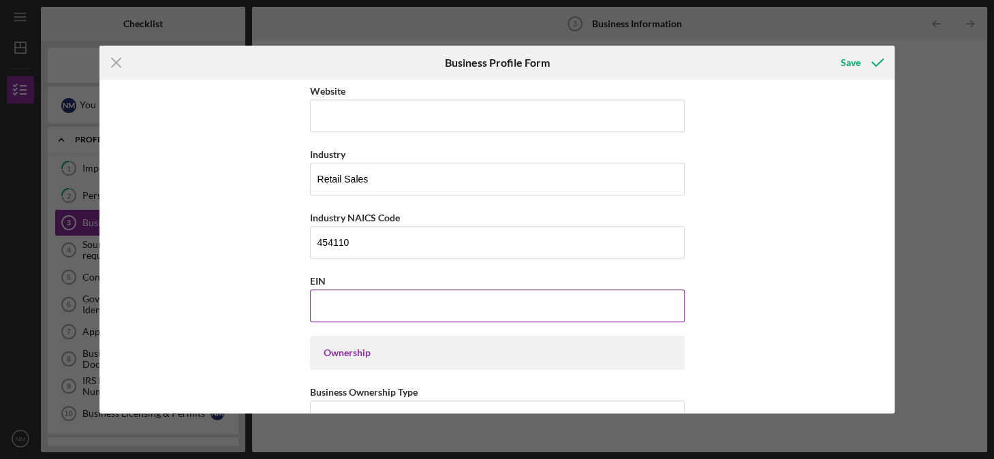
click at [342, 311] on input "EIN" at bounding box center [497, 306] width 375 height 33
type input "92-2643602"
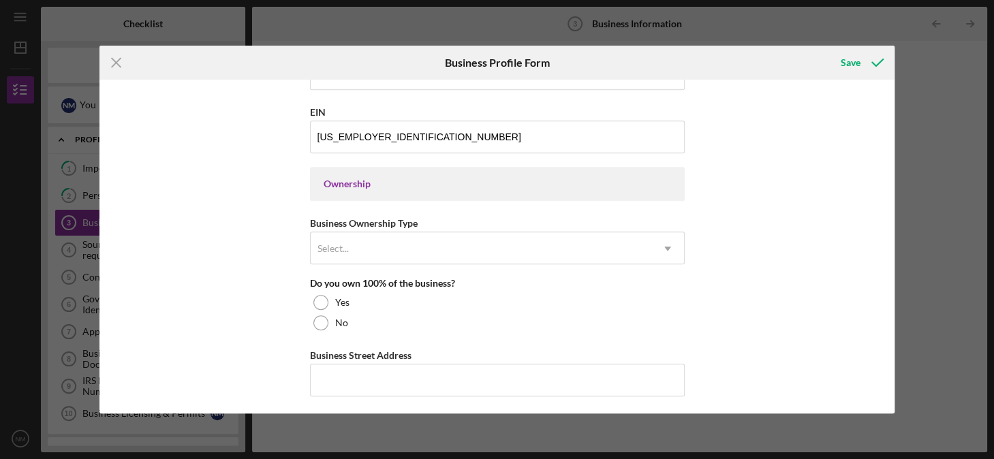
scroll to position [551, 0]
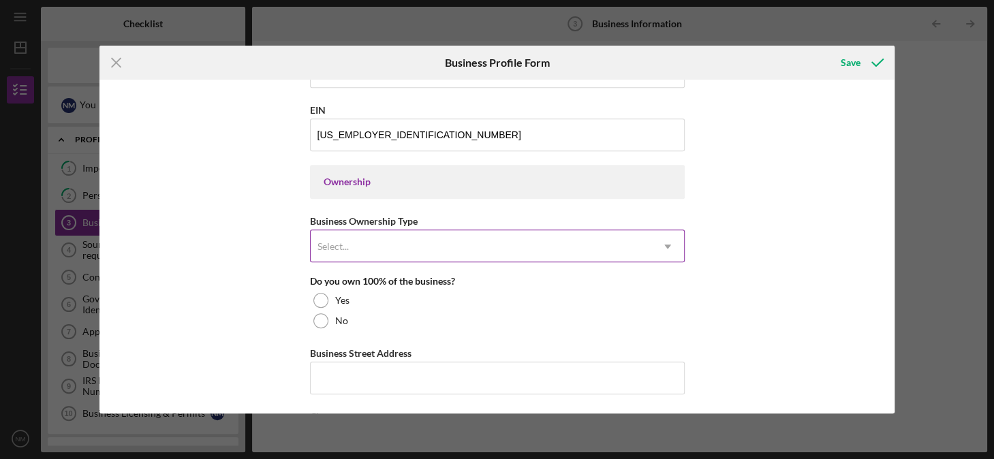
click at [668, 243] on icon "Icon/Dropdown Arrow" at bounding box center [667, 246] width 33 height 33
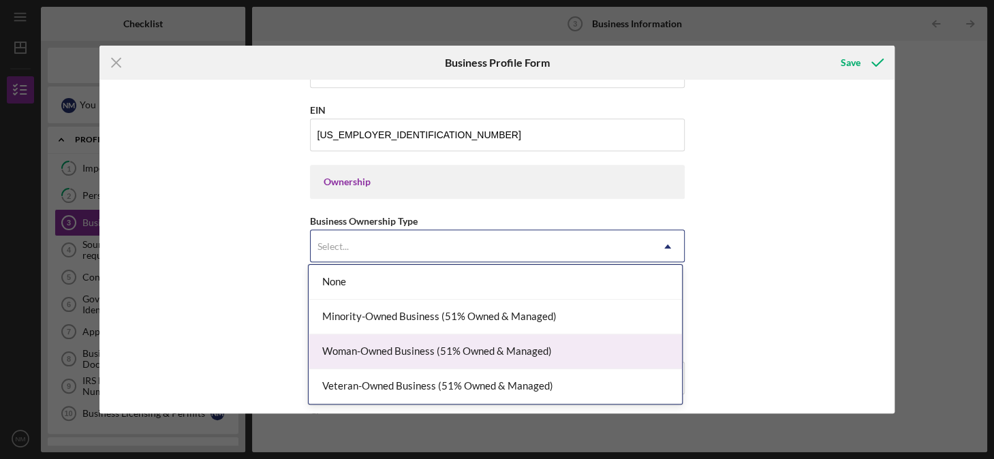
click at [511, 357] on div "Woman-Owned Business (51% Owned & Managed)" at bounding box center [495, 352] width 373 height 35
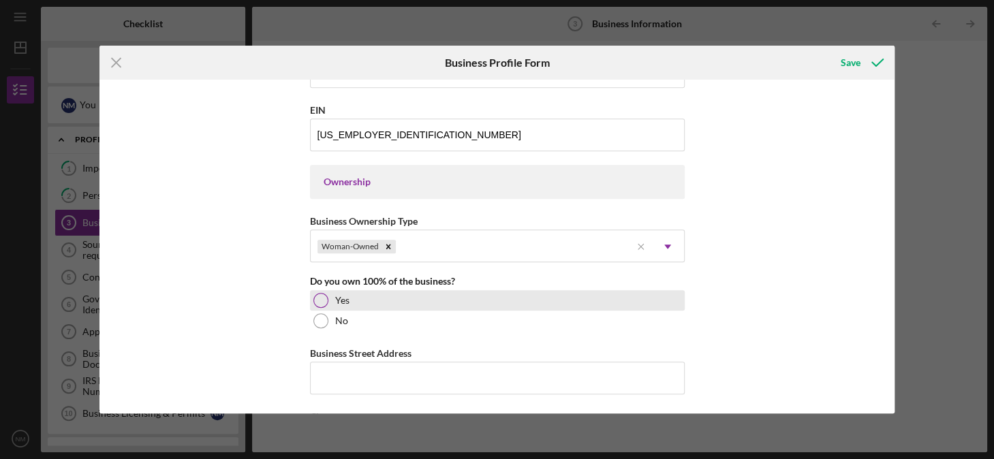
click at [318, 298] on div at bounding box center [320, 300] width 15 height 15
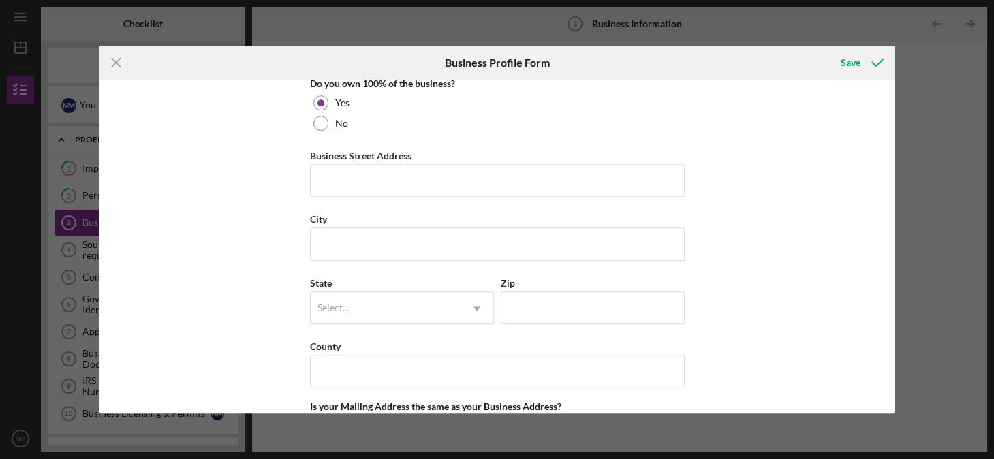
scroll to position [757, 0]
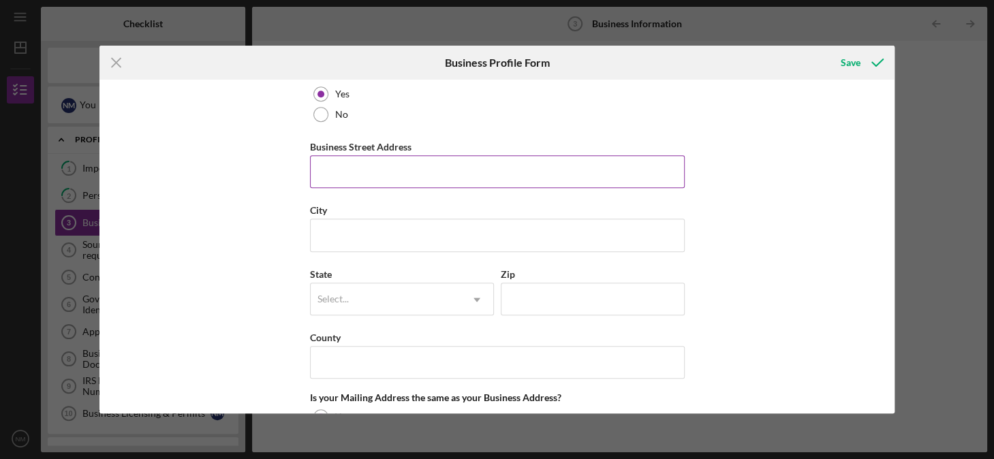
click at [356, 177] on input "Business Street Address" at bounding box center [497, 171] width 375 height 33
type input "17 8th Avenue 302 Passaic New Jersey"
type input "Passaic Park"
type input "07055"
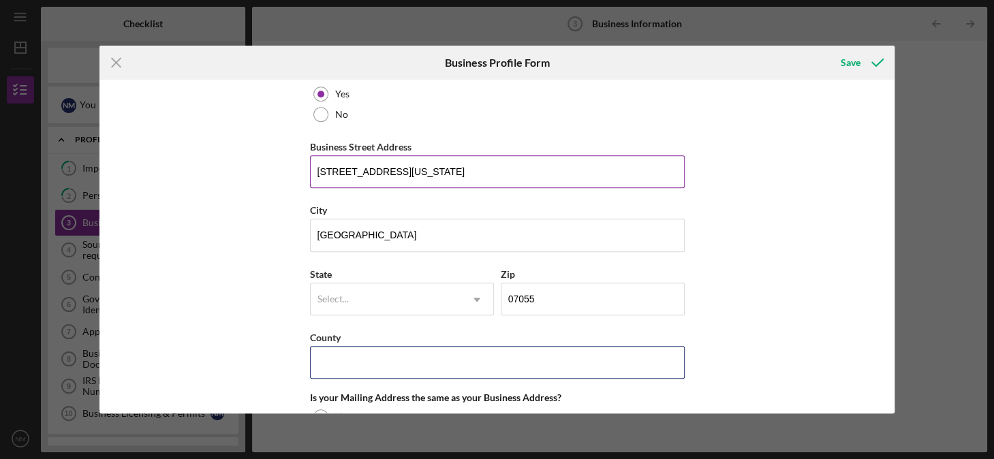
type input "NJ"
drag, startPoint x: 389, startPoint y: 227, endPoint x: 304, endPoint y: 224, distance: 85.2
click at [304, 224] on div "Business Name Ganesha SL LLC DBA Business Start Date 04/01/2023 Legal Structure…" at bounding box center [496, 246] width 795 height 333
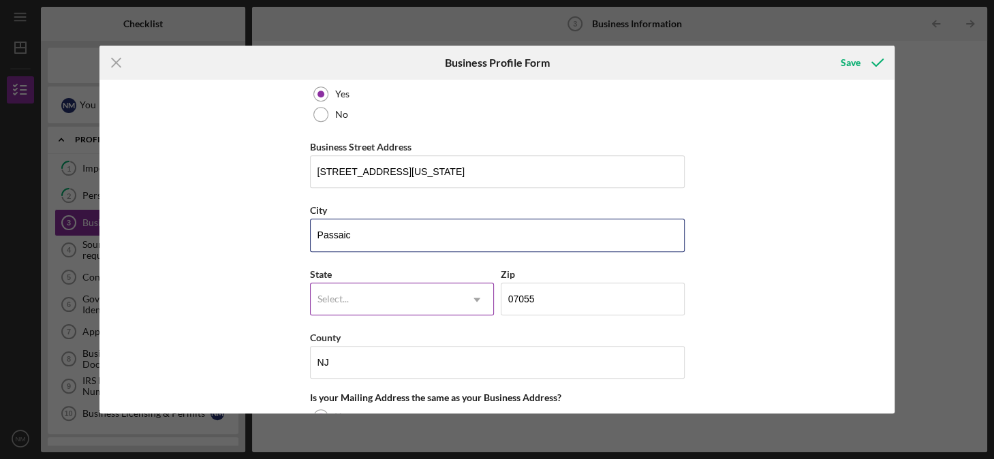
type input "Passaic"
click at [474, 298] on use at bounding box center [477, 300] width 7 height 4
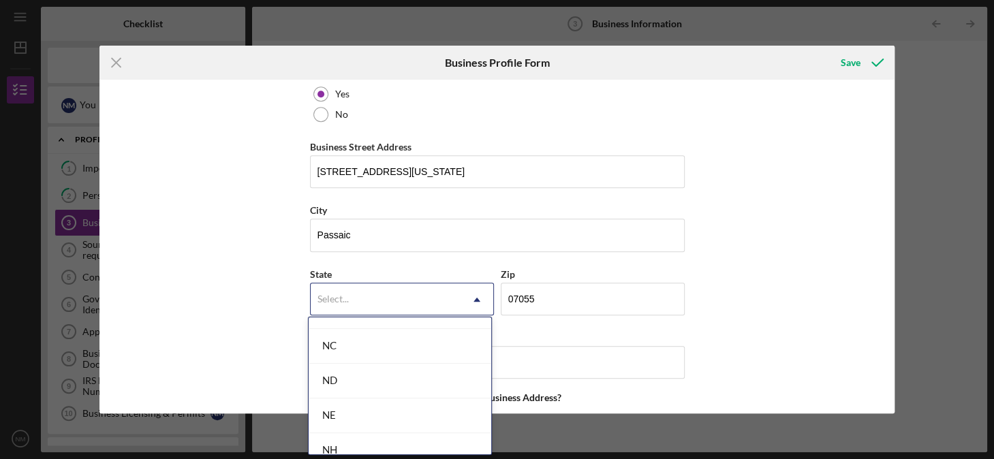
scroll to position [1466, 0]
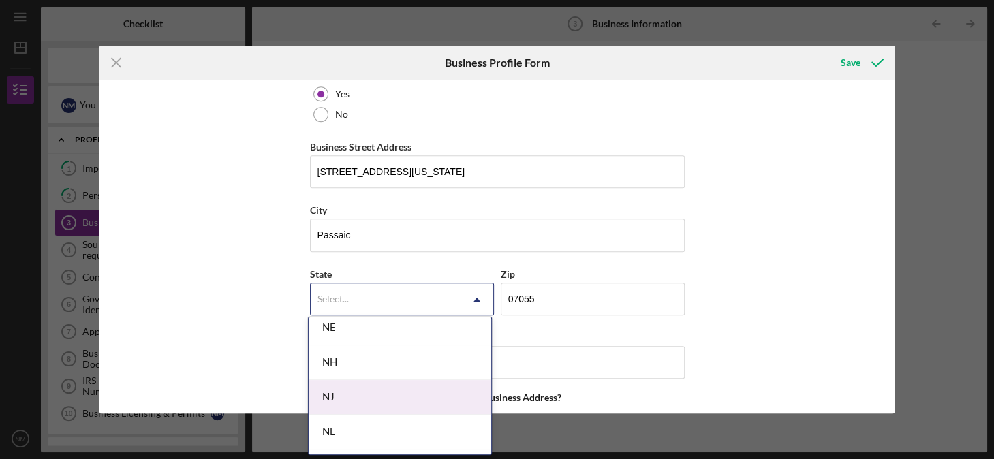
click at [409, 382] on div "NJ" at bounding box center [400, 397] width 183 height 35
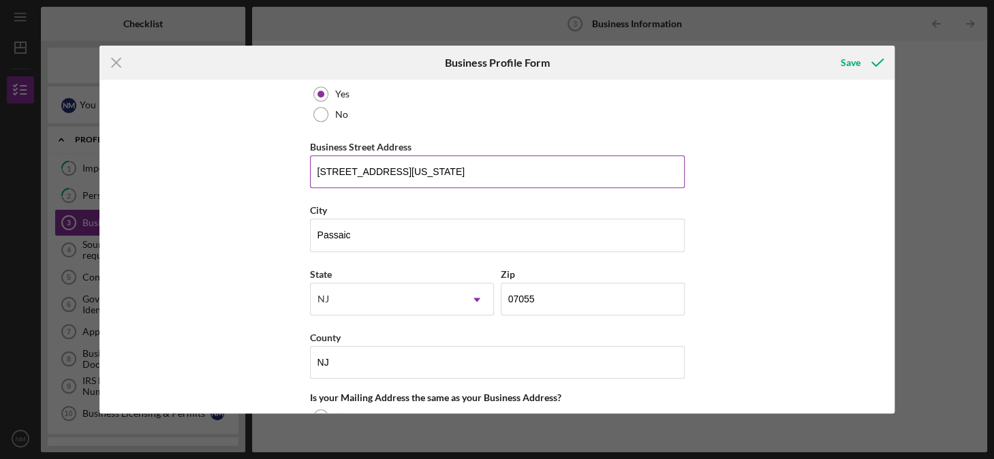
drag, startPoint x: 493, startPoint y: 170, endPoint x: 378, endPoint y: 166, distance: 115.2
click at [378, 166] on input "17 8th Avenue 302 Passaic New Jersey" at bounding box center [497, 171] width 375 height 33
type input "17 8th Avenue Apt. 302"
drag, startPoint x: 339, startPoint y: 362, endPoint x: 308, endPoint y: 363, distance: 30.7
click at [310, 363] on input "NJ" at bounding box center [497, 362] width 375 height 33
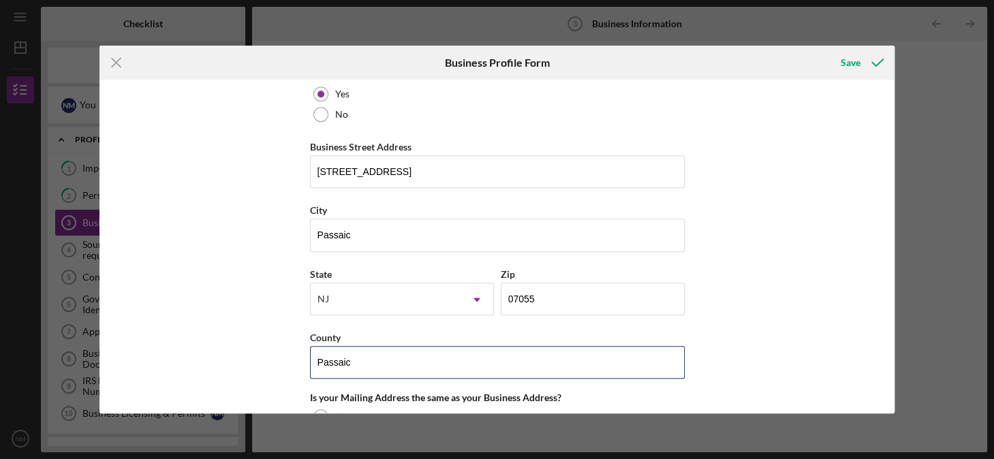
type input "Passaic"
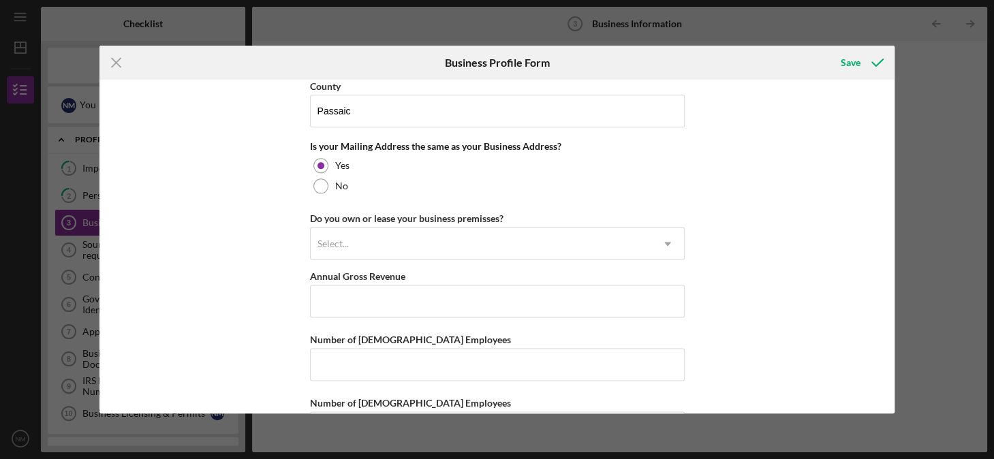
scroll to position [1054, 0]
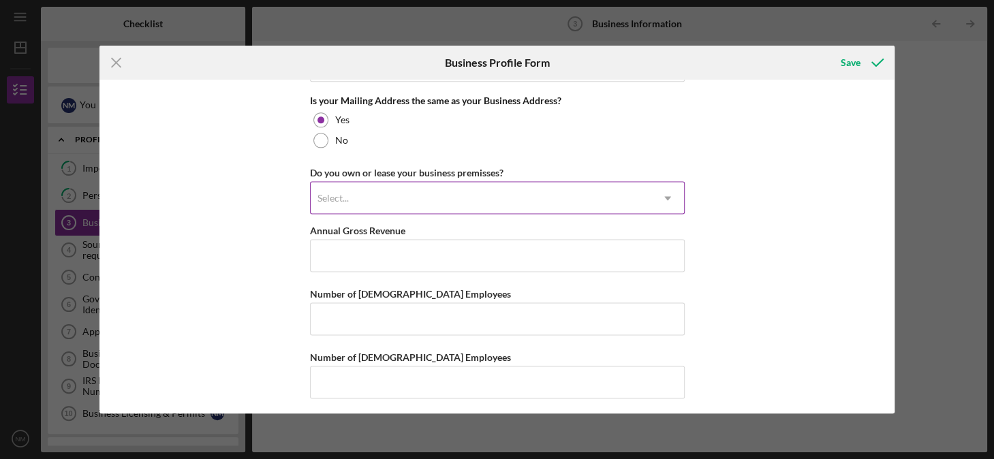
click at [664, 196] on use at bounding box center [667, 198] width 7 height 4
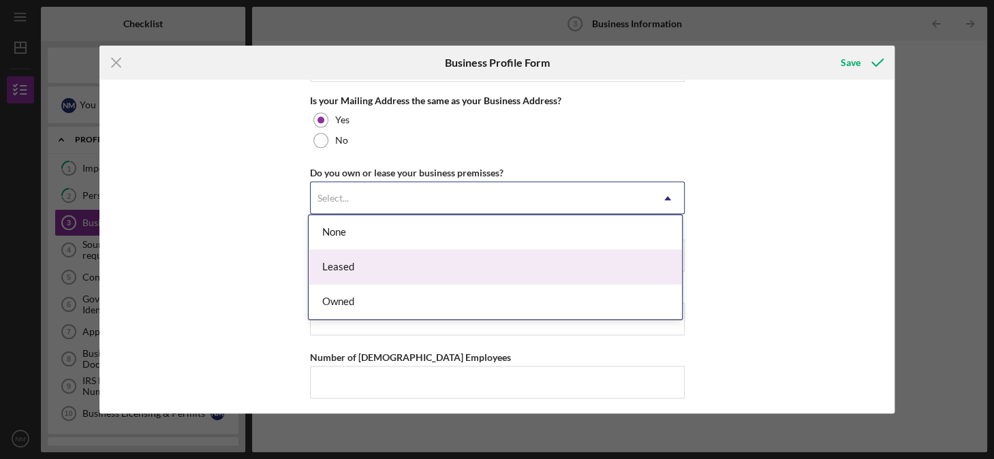
click at [469, 261] on div "Leased" at bounding box center [495, 267] width 373 height 35
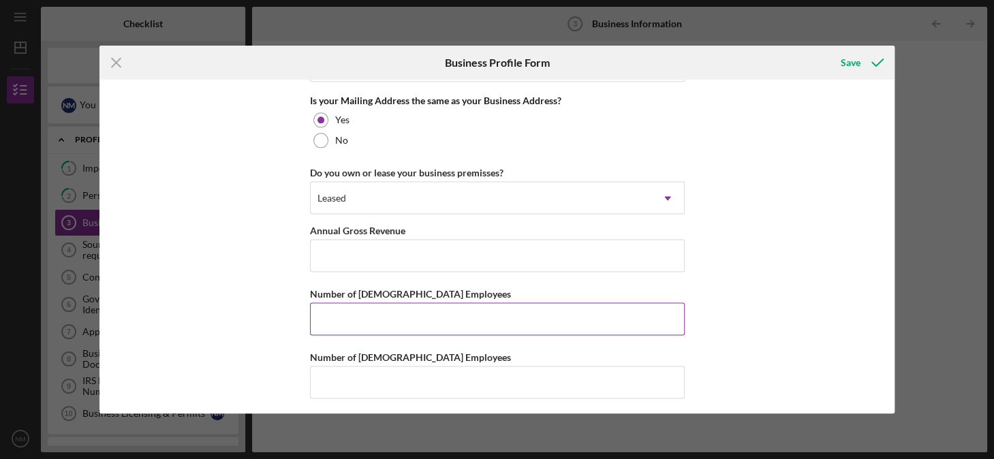
click at [369, 311] on input "Number of Full-Time Employees" at bounding box center [497, 319] width 375 height 33
type input "1"
click at [367, 253] on input "Annual Gross Revenue" at bounding box center [497, 255] width 375 height 33
type input "$78,000"
click at [827, 71] on div "Save" at bounding box center [851, 62] width 20 height 27
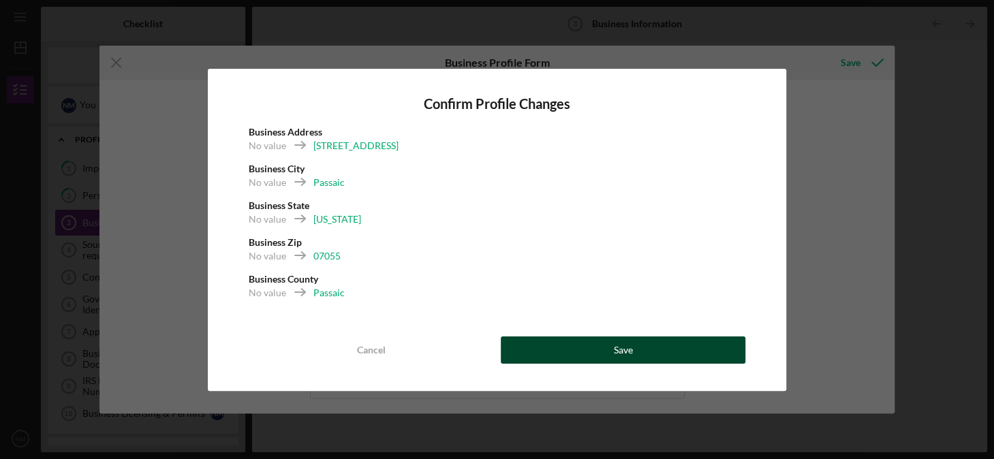
click at [633, 348] on button "Save" at bounding box center [623, 350] width 245 height 27
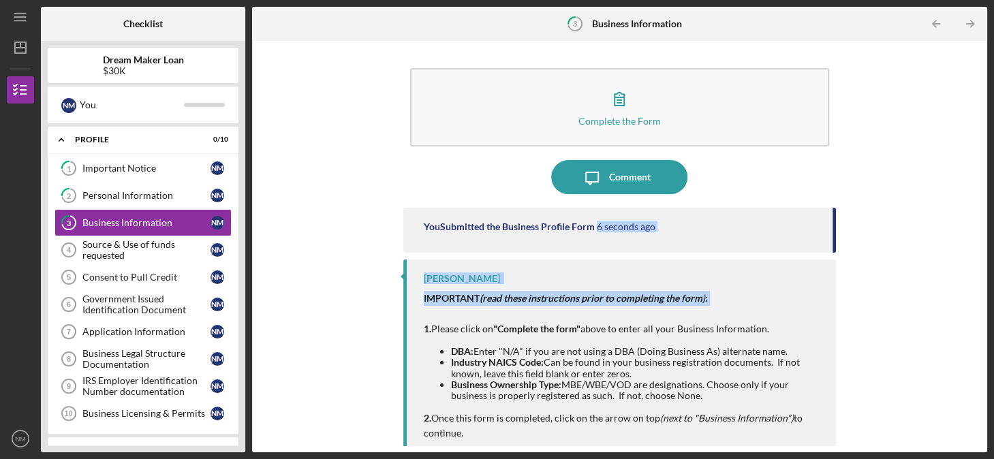
drag, startPoint x: 975, startPoint y: 225, endPoint x: 976, endPoint y: 310, distance: 85.2
click at [827, 310] on div "Complete the Form Form Icon/Message Comment You Submitted the Business Profile …" at bounding box center [620, 247] width 722 height 398
click at [115, 246] on div "Source & Use of funds requested" at bounding box center [146, 250] width 128 height 22
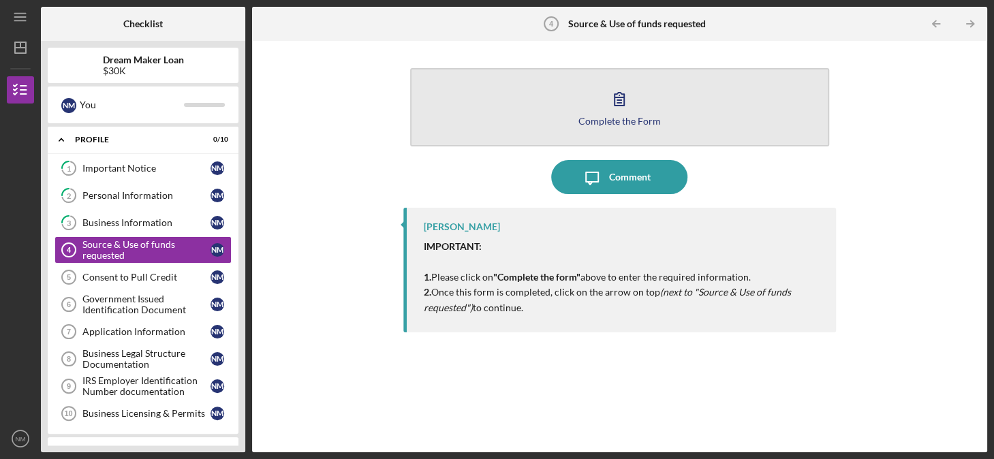
click at [624, 113] on icon "button" at bounding box center [619, 99] width 34 height 34
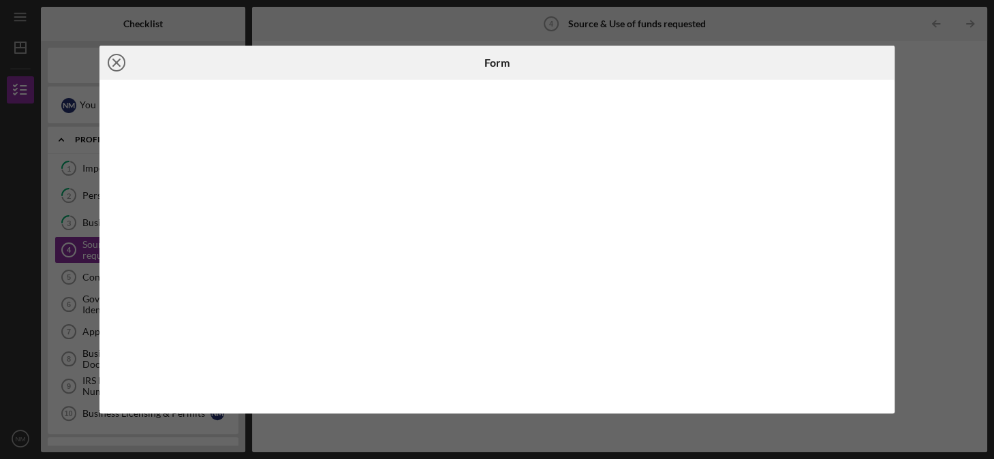
click at [116, 62] on line at bounding box center [116, 62] width 7 height 7
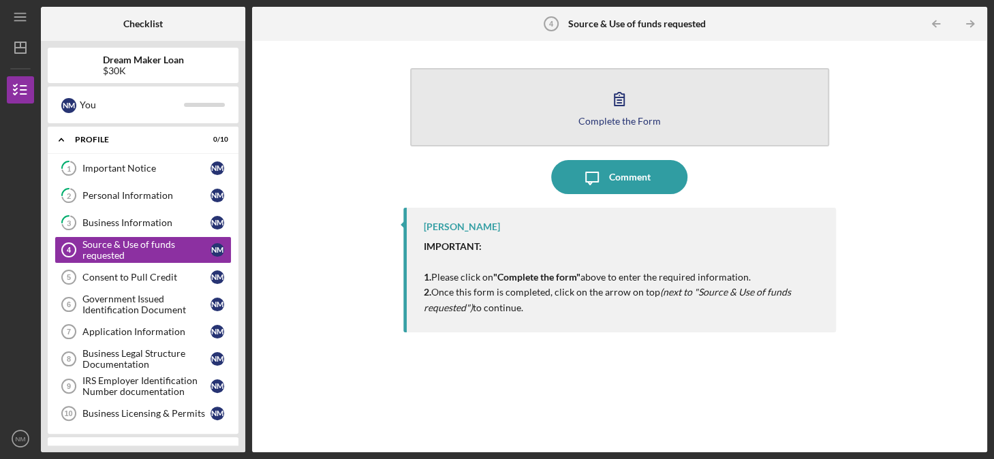
click at [613, 112] on icon "button" at bounding box center [619, 99] width 34 height 34
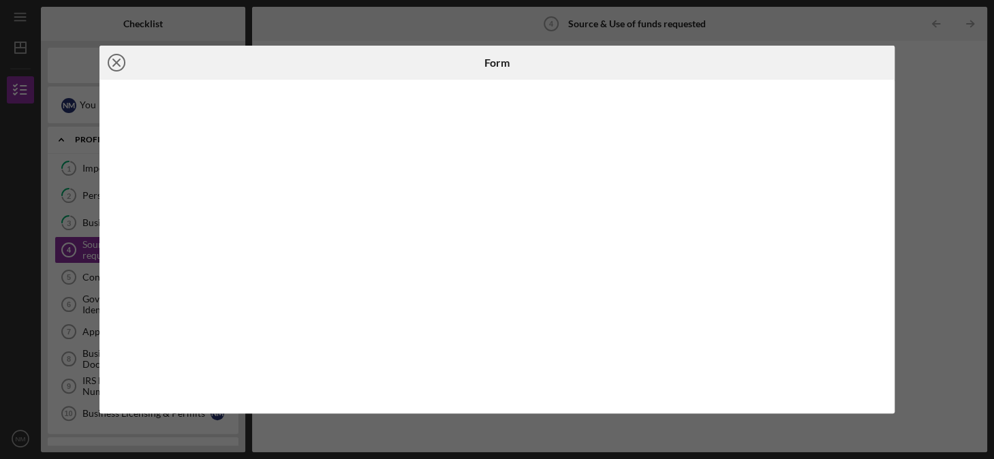
click at [116, 62] on line at bounding box center [116, 62] width 7 height 7
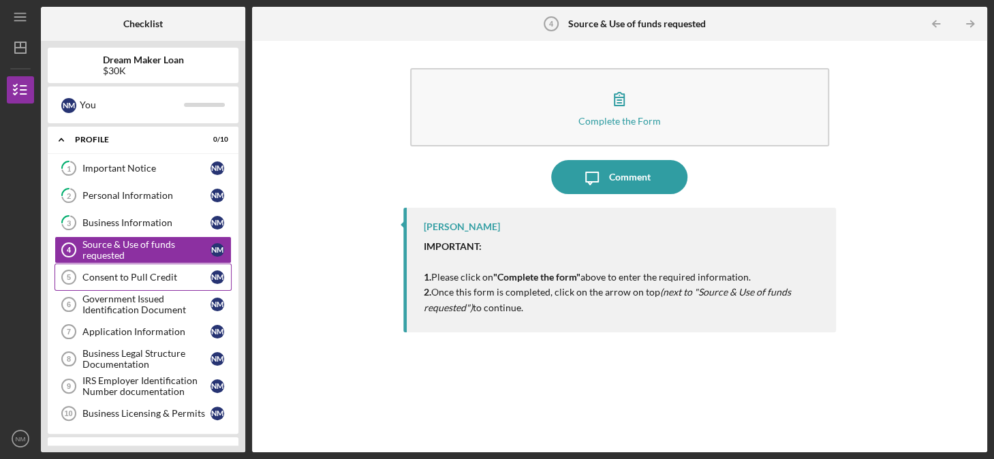
click at [98, 273] on div "Consent to Pull Credit" at bounding box center [146, 277] width 128 height 11
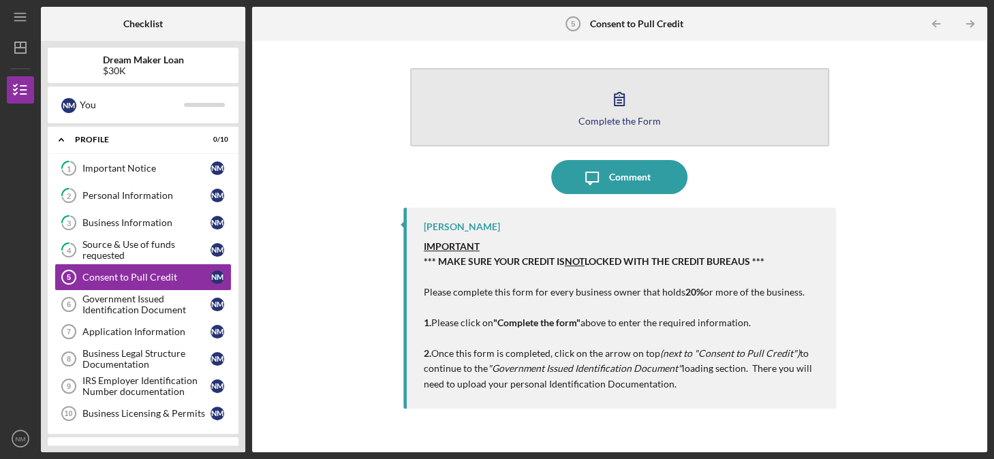
click at [625, 116] on div "Complete the Form" at bounding box center [619, 121] width 82 height 10
